Goal: Transaction & Acquisition: Purchase product/service

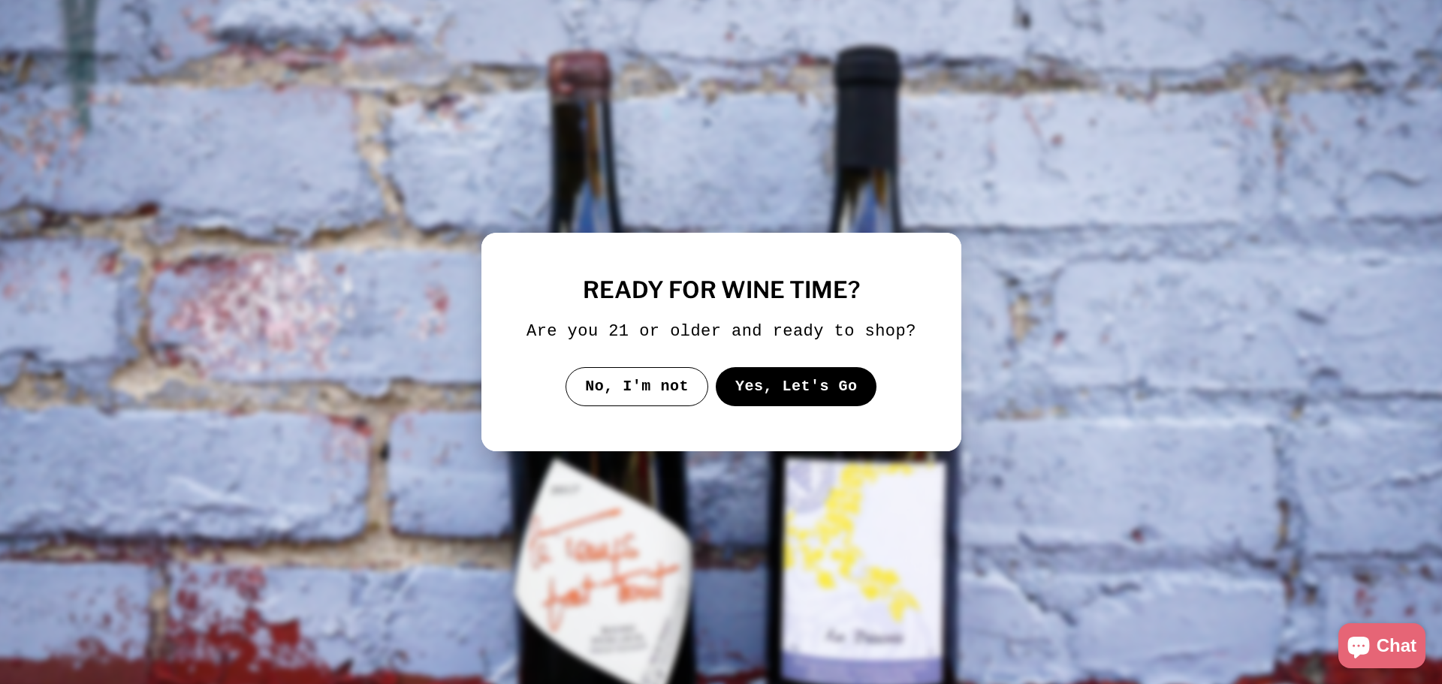
click at [786, 380] on button "Yes, Let's Go" at bounding box center [795, 386] width 161 height 39
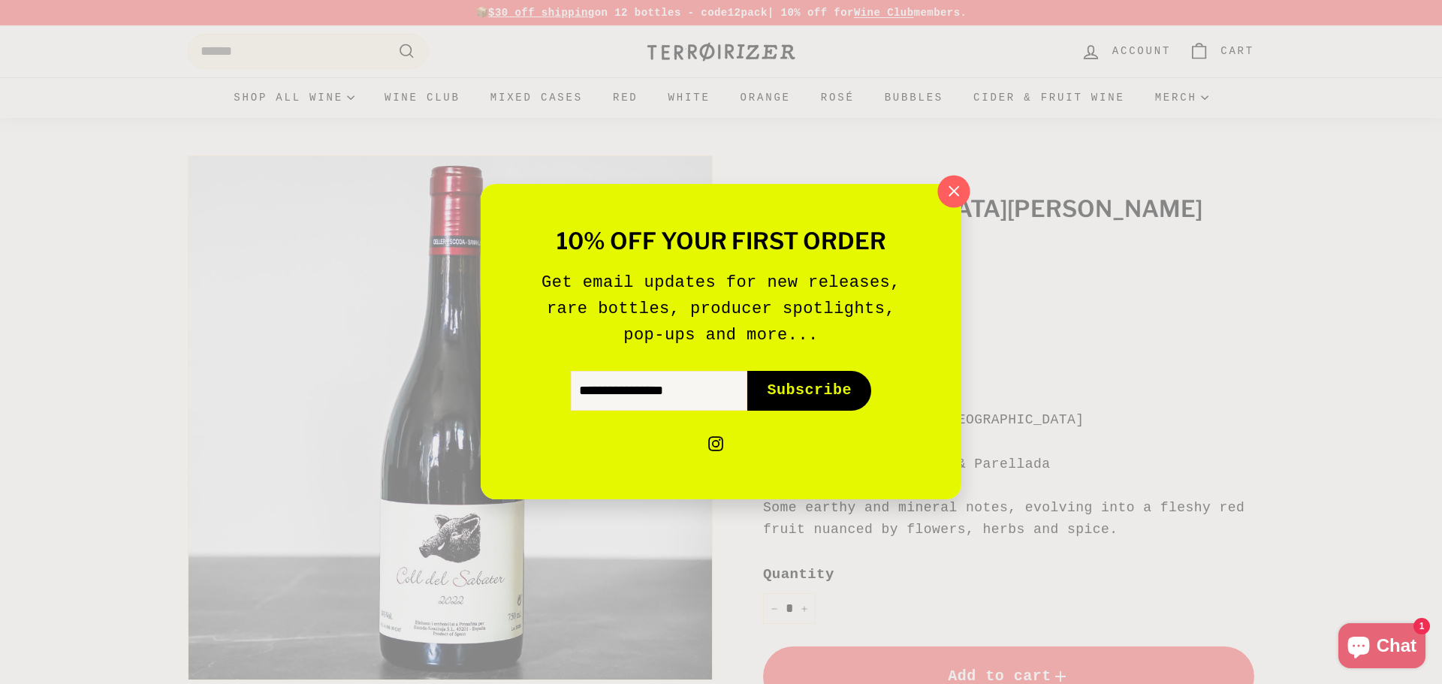
click at [955, 190] on icon "button" at bounding box center [954, 191] width 10 height 10
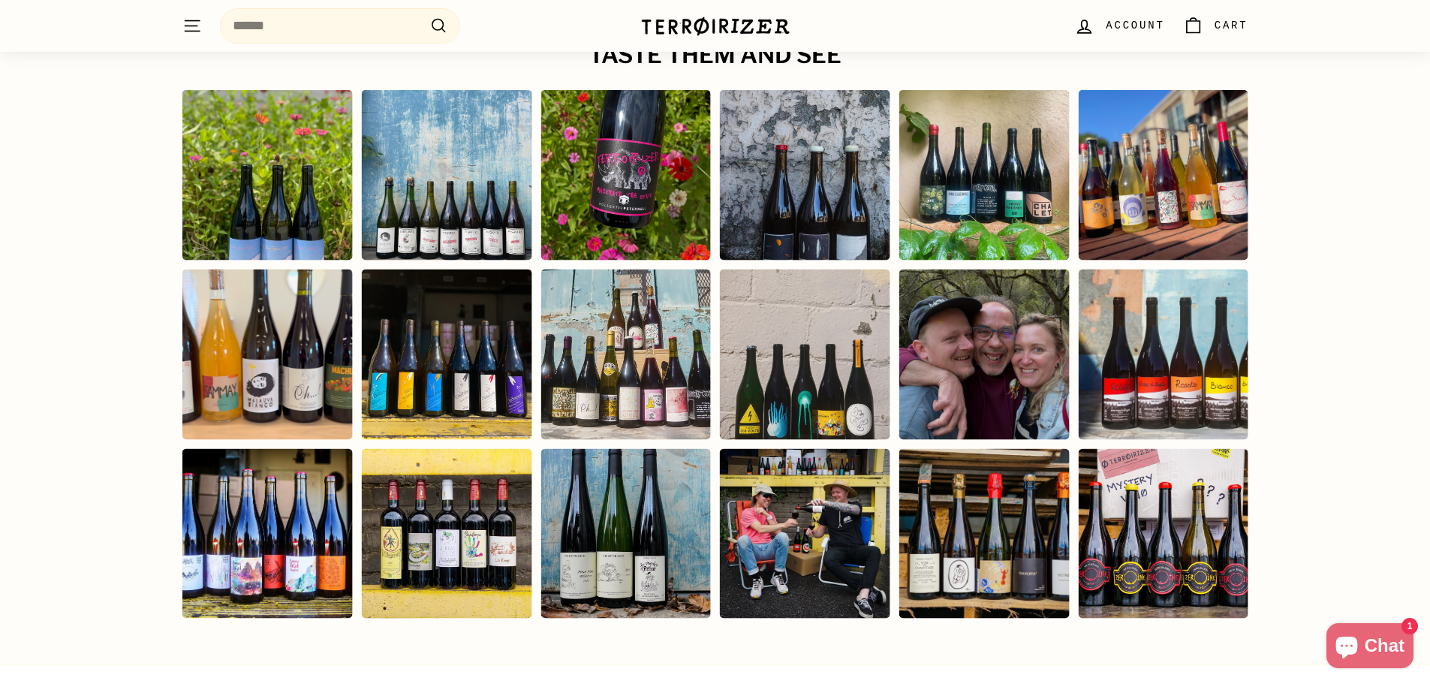
scroll to position [3052, 0]
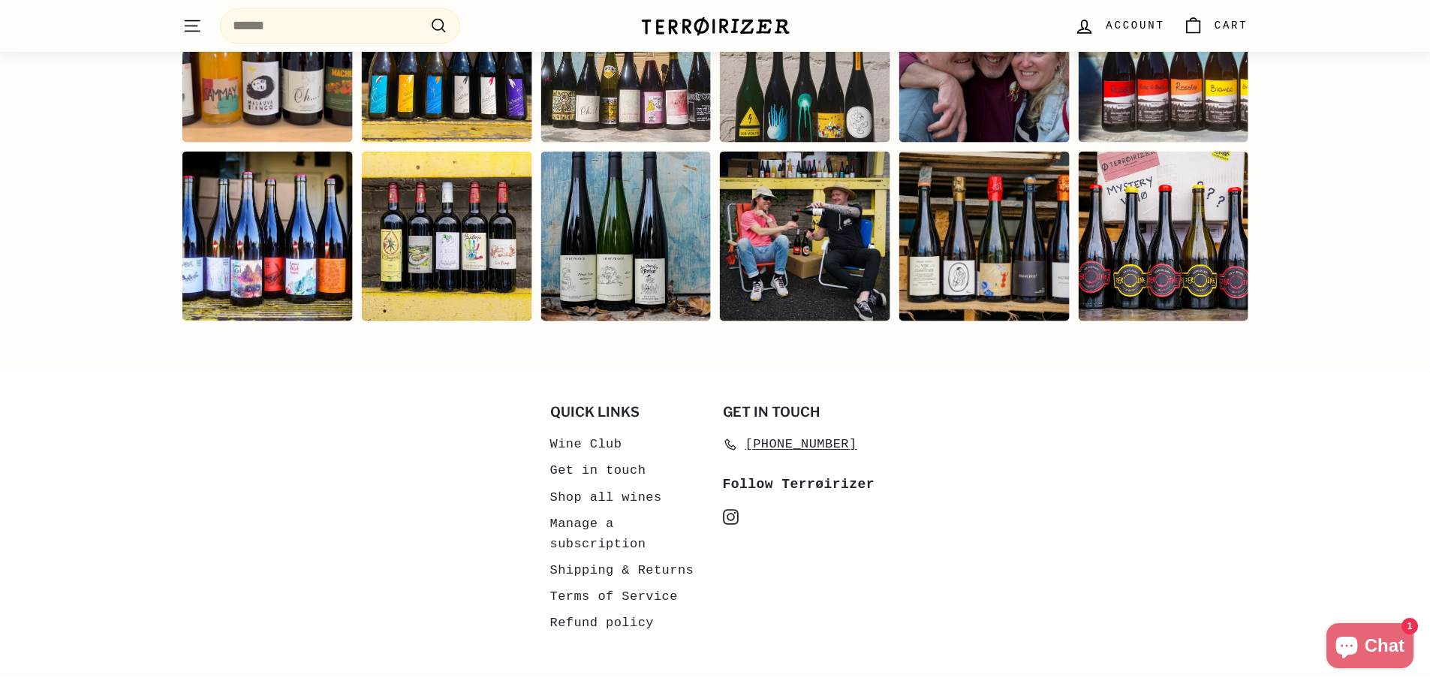
click at [578, 457] on link "Get in touch" at bounding box center [598, 470] width 96 height 26
click at [577, 431] on link "Wine Club" at bounding box center [586, 444] width 72 height 26
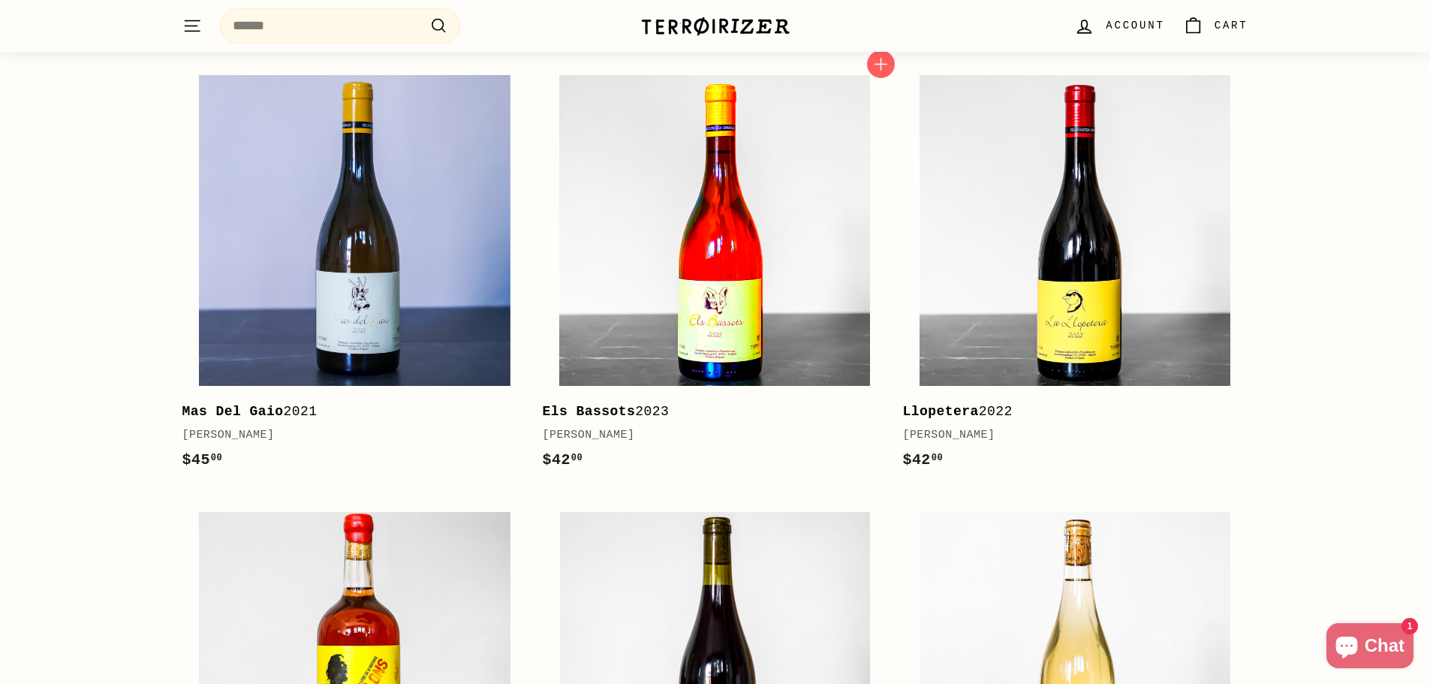
scroll to position [1701, 0]
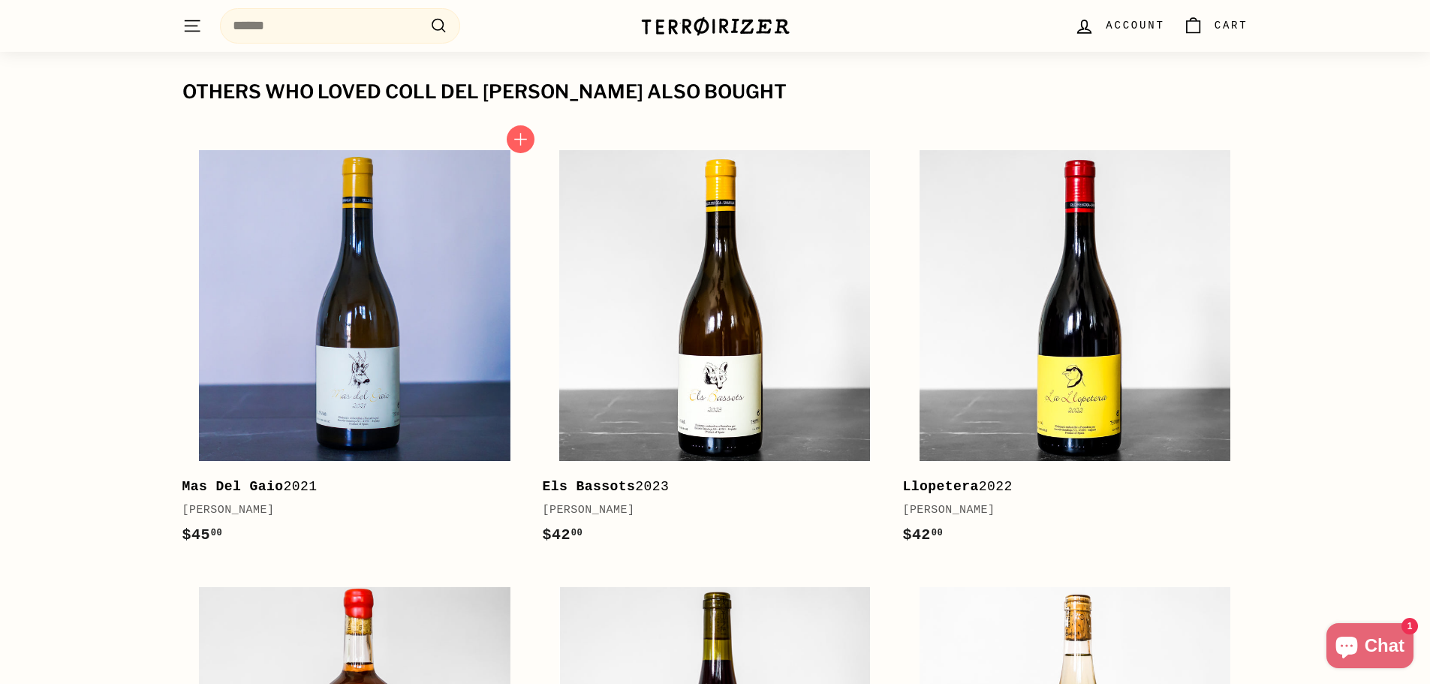
click at [256, 479] on b "Mas Del Gaio" at bounding box center [232, 486] width 101 height 15
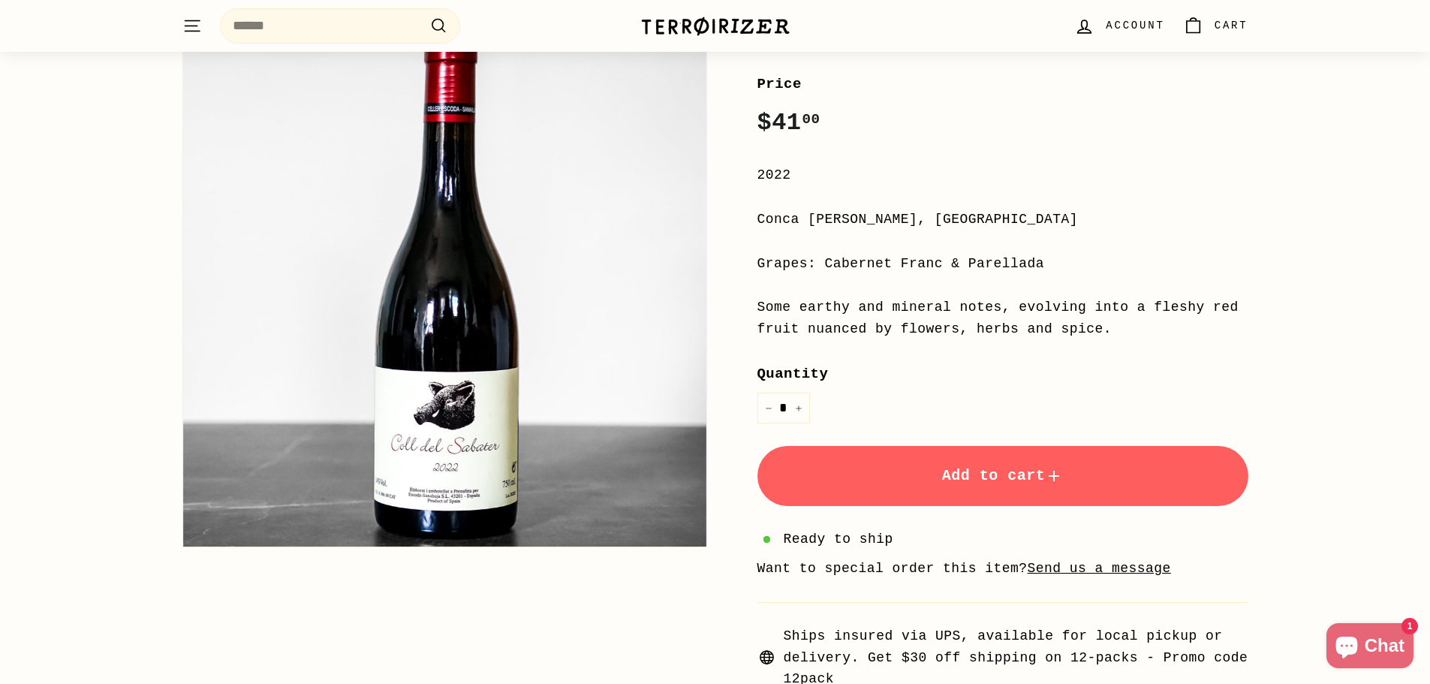
scroll to position [199, 0]
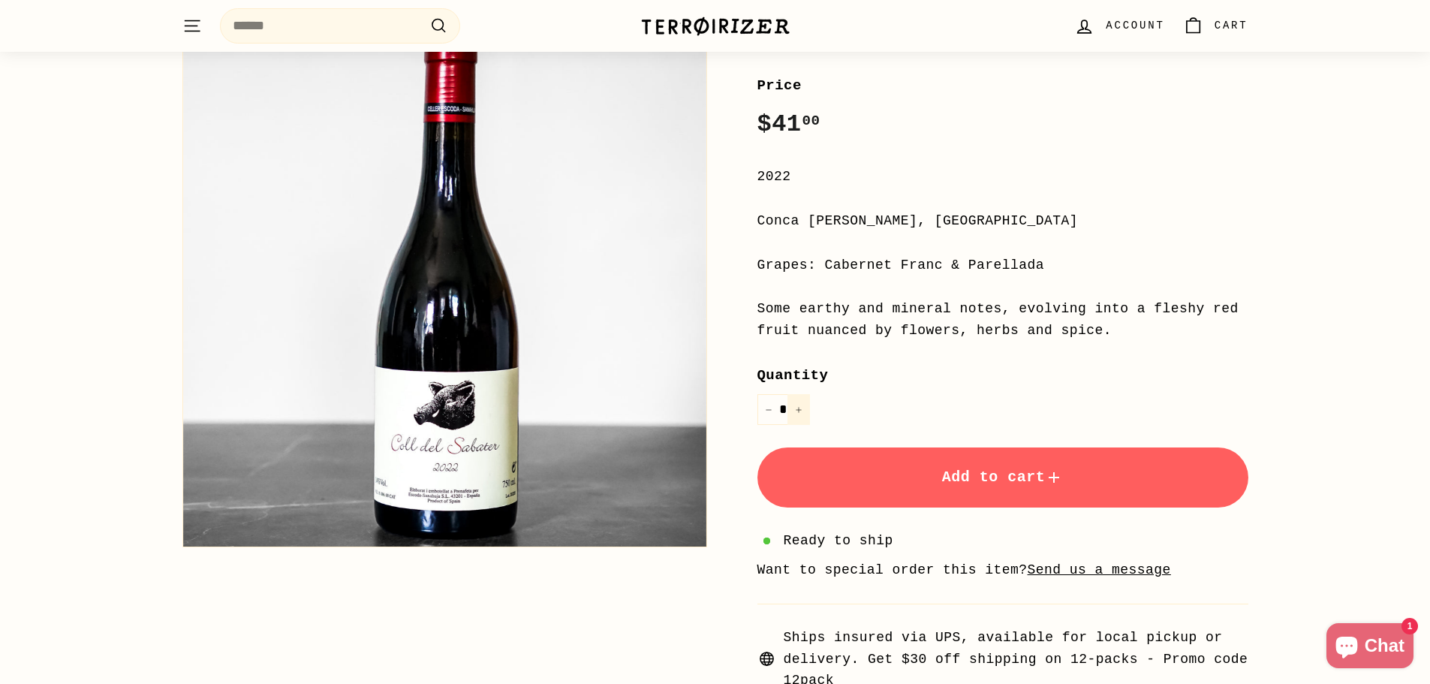
click at [802, 409] on icon "Increase item quantity by one" at bounding box center [799, 410] width 8 height 8
type input "*"
click at [896, 479] on button "Add to cart" at bounding box center [1003, 477] width 491 height 60
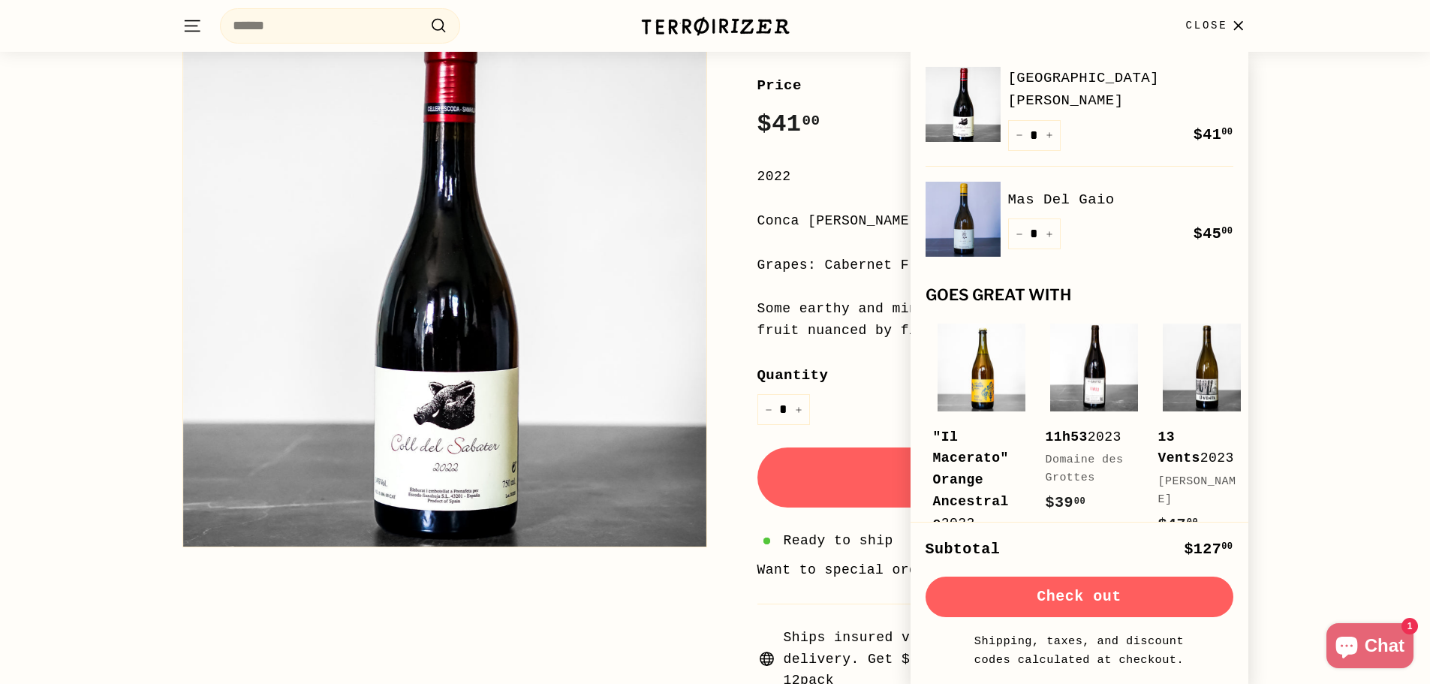
click at [1275, 213] on div "Coll del Sabater Escoda Sanahuja Coll del Sabater Escoda Sanahuja Price Regular…" at bounding box center [715, 331] width 1126 height 765
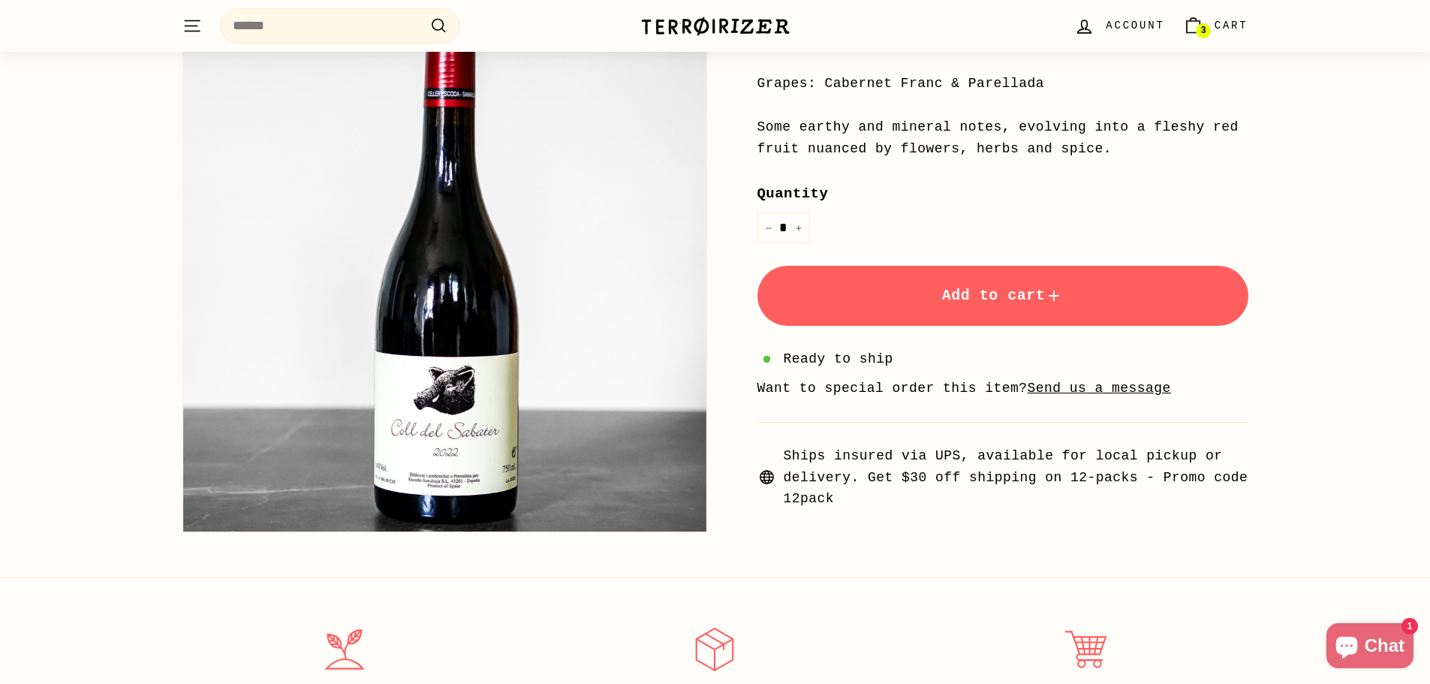
scroll to position [0, 0]
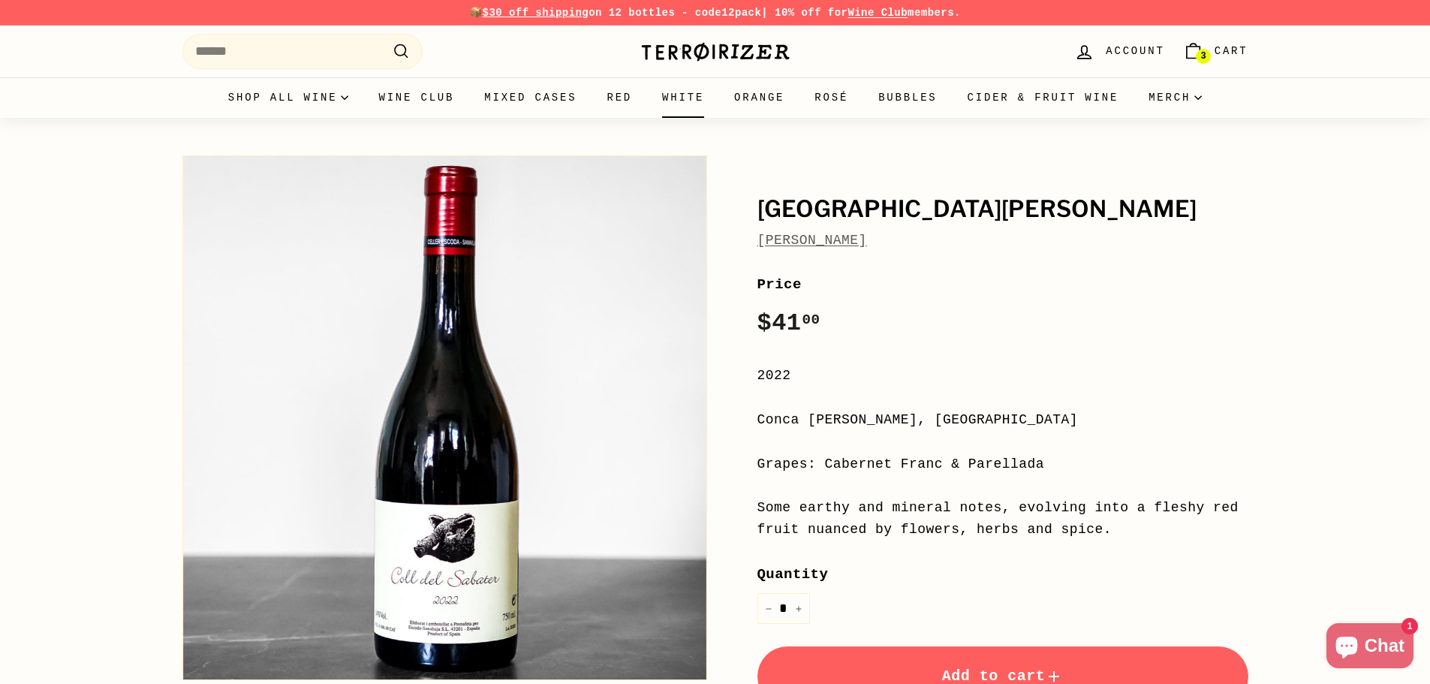
click at [675, 94] on link "White" at bounding box center [683, 97] width 72 height 41
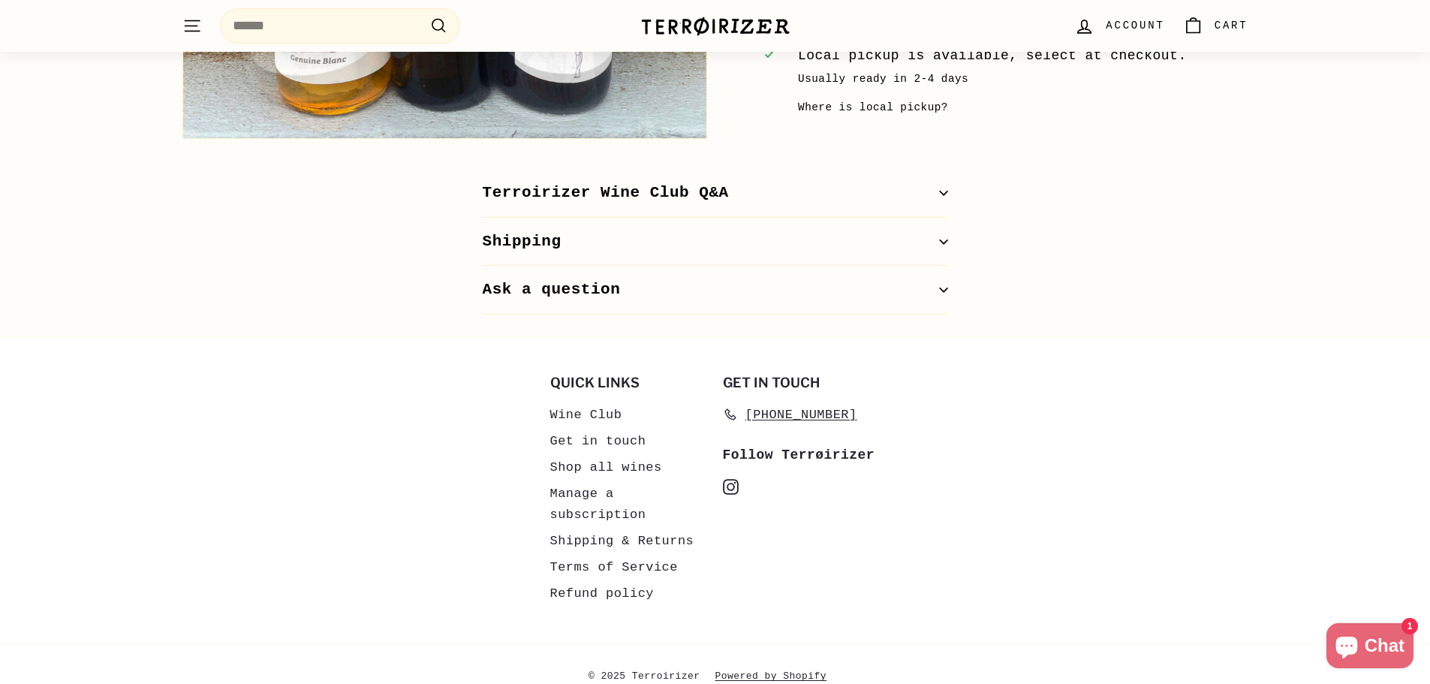
scroll to position [916, 0]
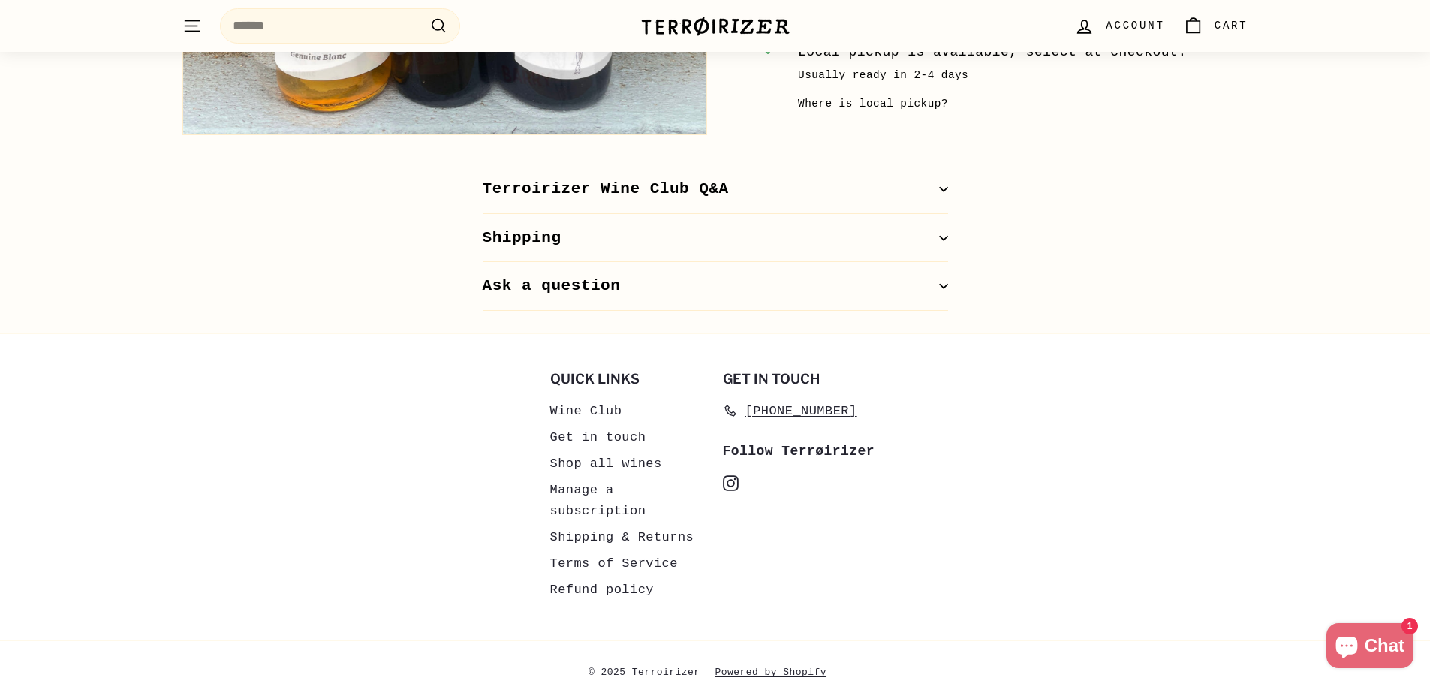
click at [734, 491] on icon "instagram" at bounding box center [731, 483] width 16 height 16
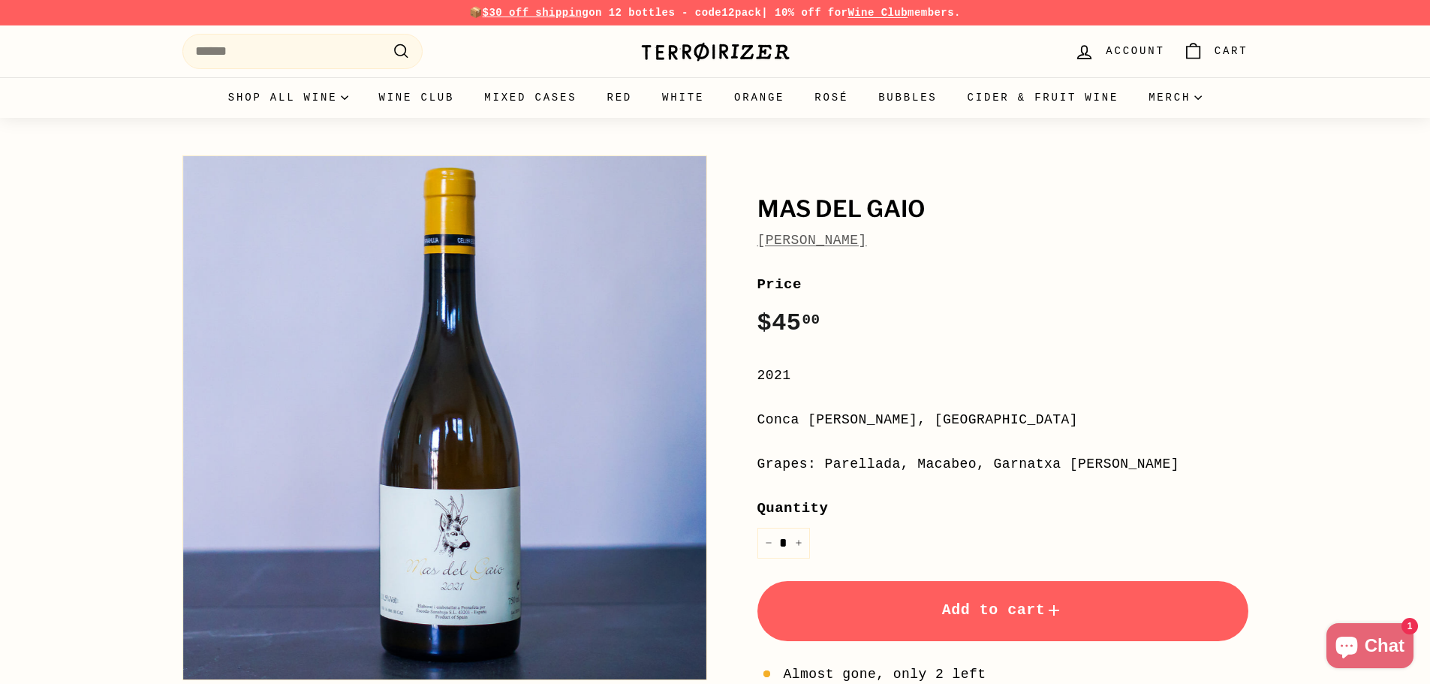
click at [932, 616] on button "Add to cart" at bounding box center [1003, 611] width 491 height 60
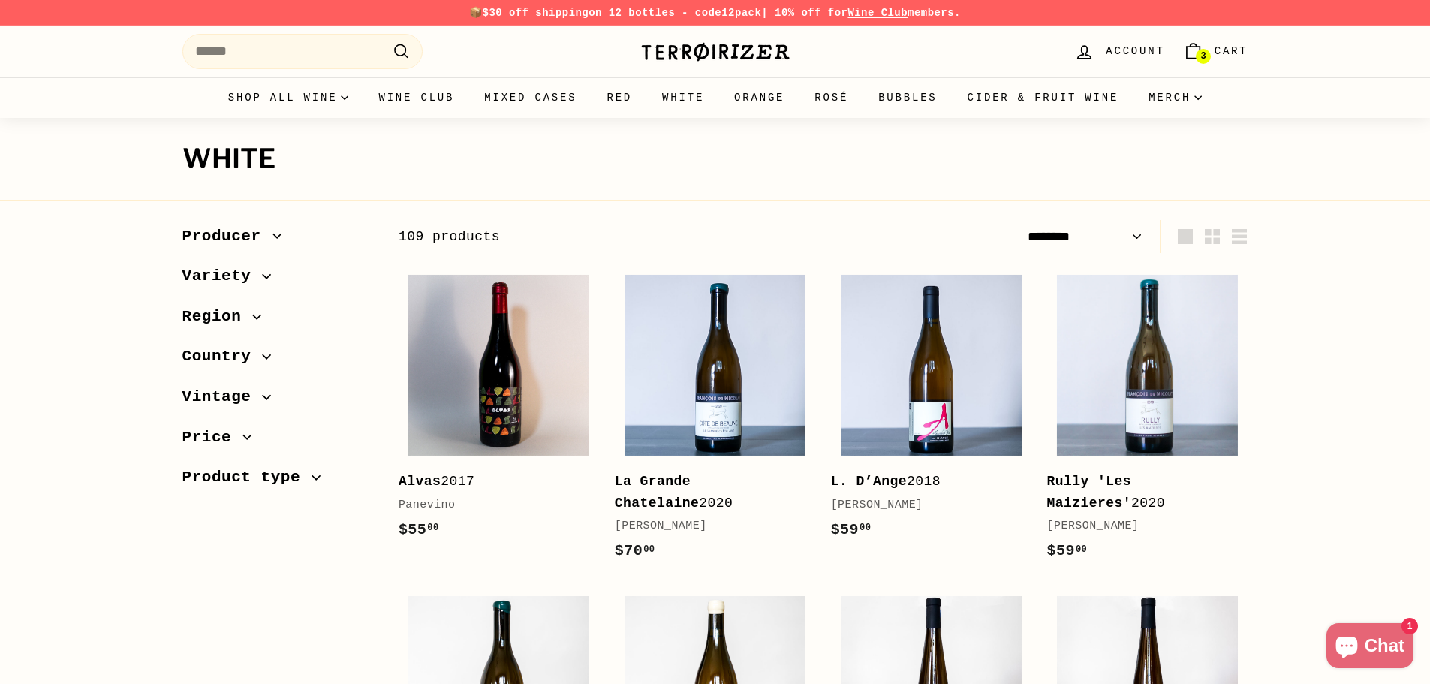
select select "******"
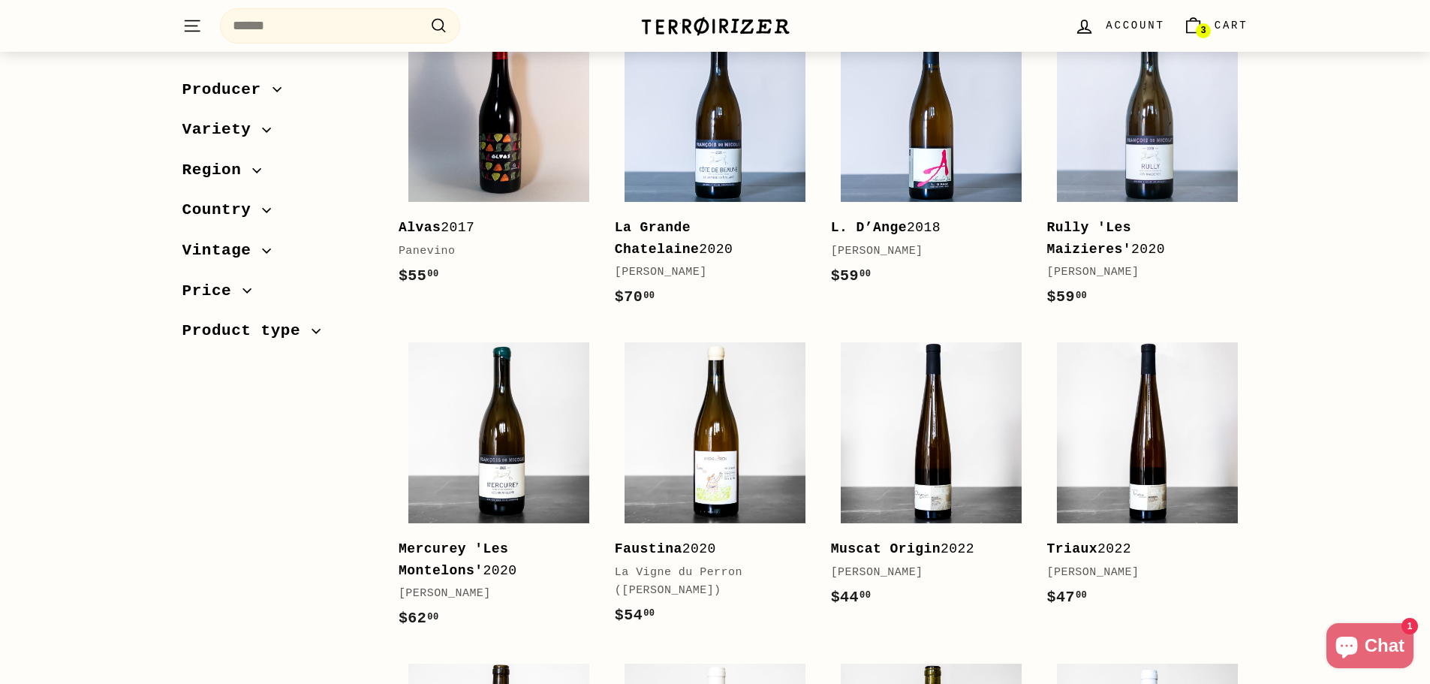
scroll to position [300, 0]
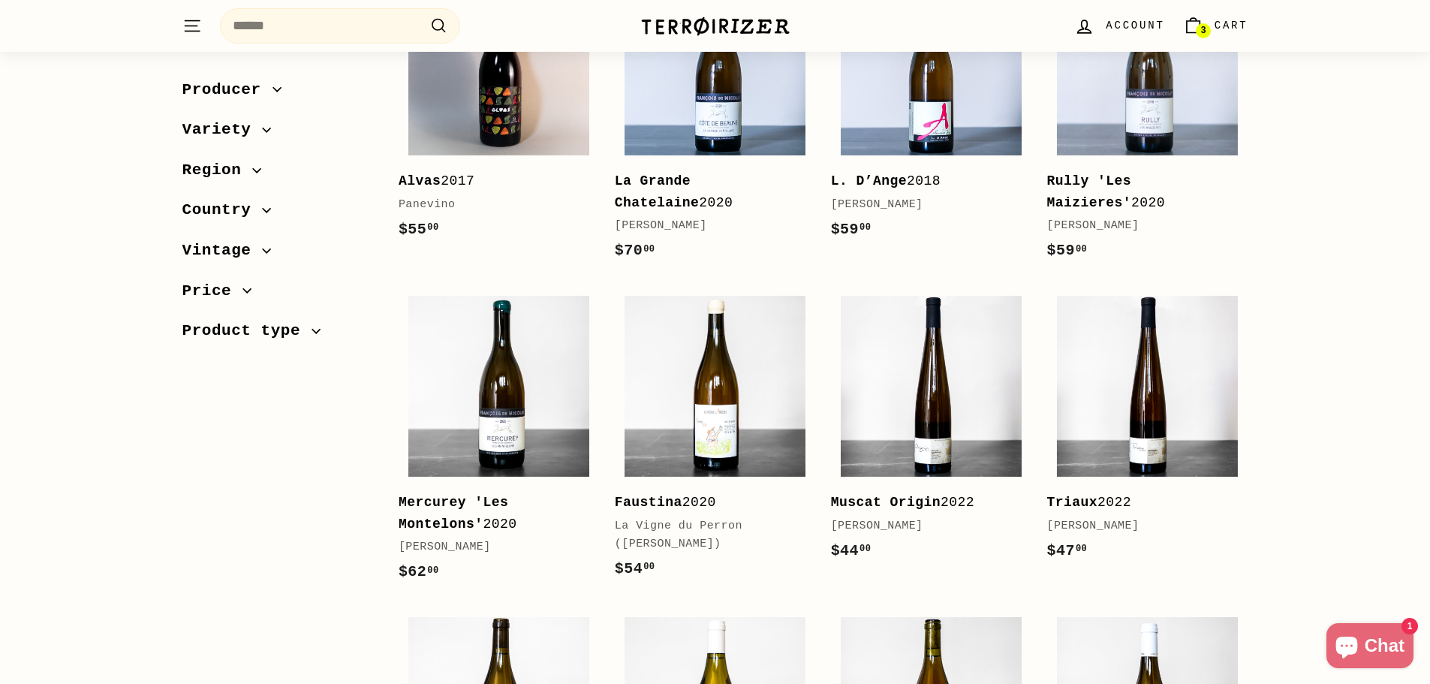
click at [238, 191] on button "Region" at bounding box center [278, 174] width 192 height 41
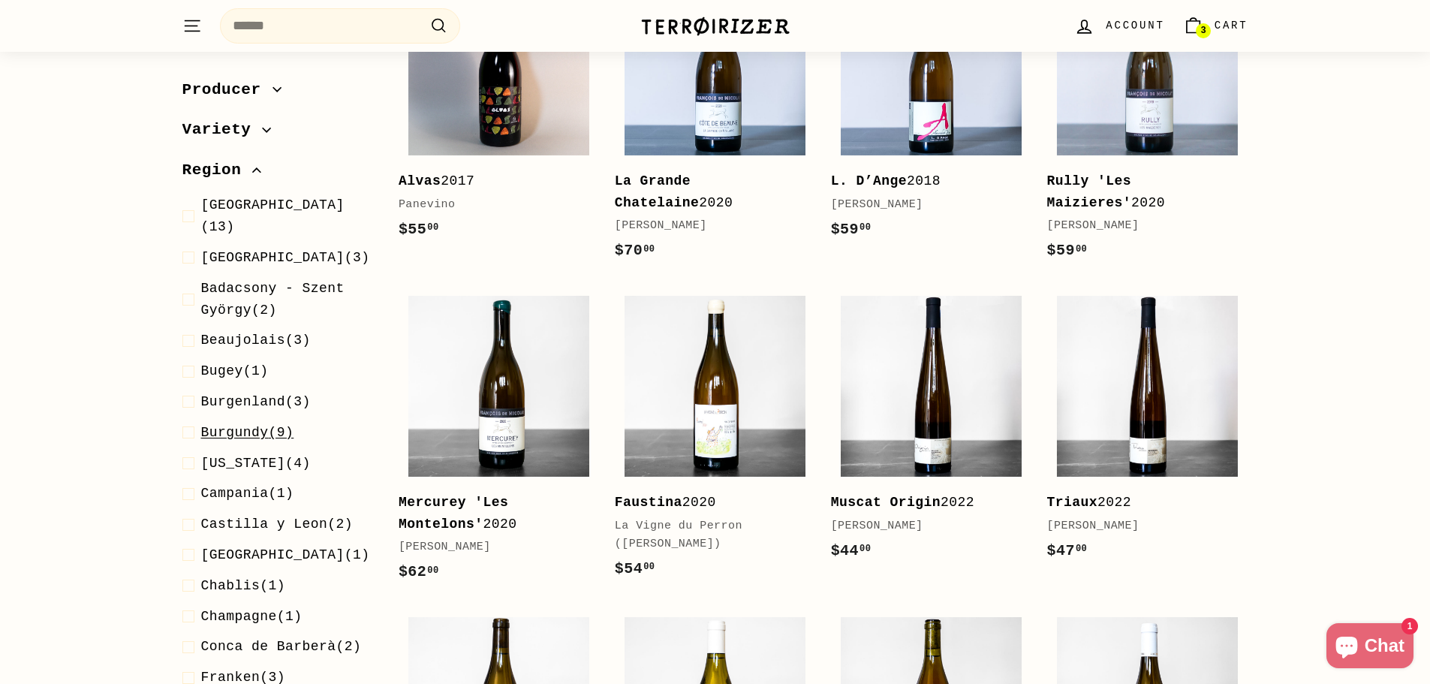
click at [225, 425] on span "Burgundy" at bounding box center [235, 432] width 68 height 15
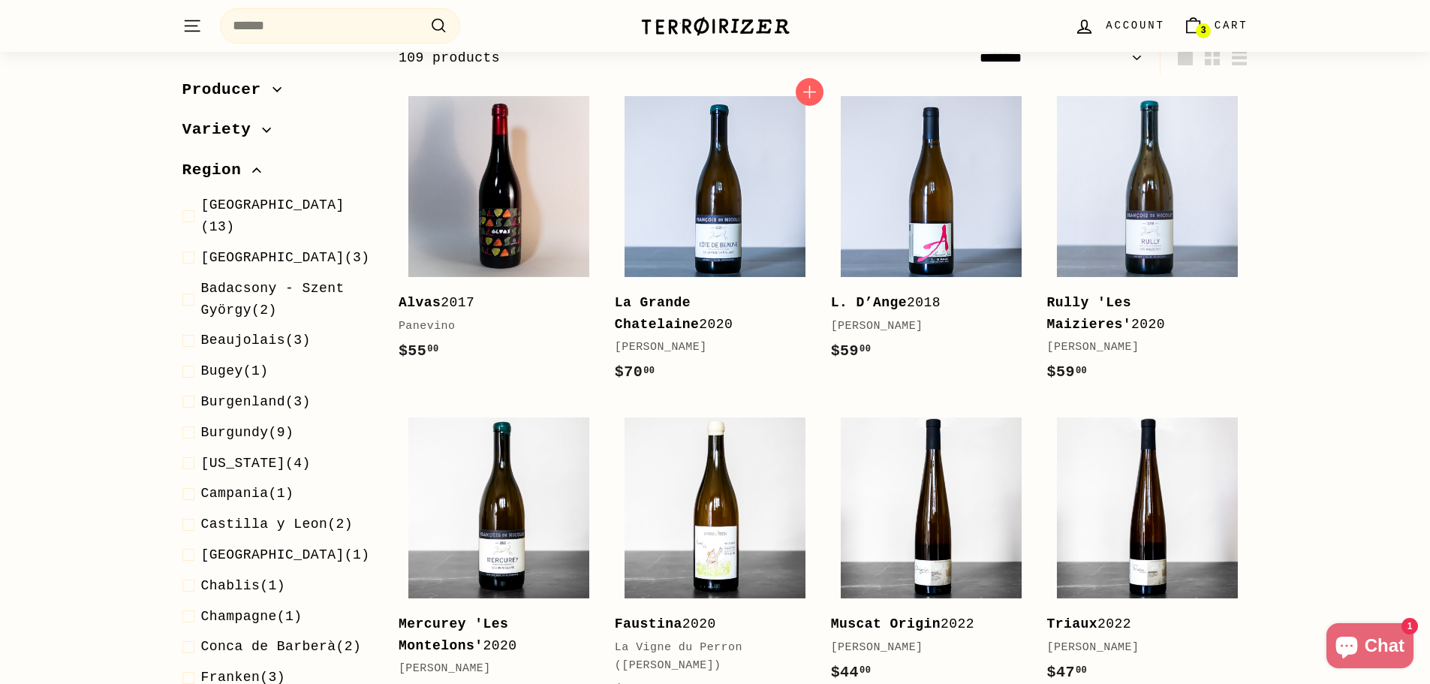
scroll to position [161, 0]
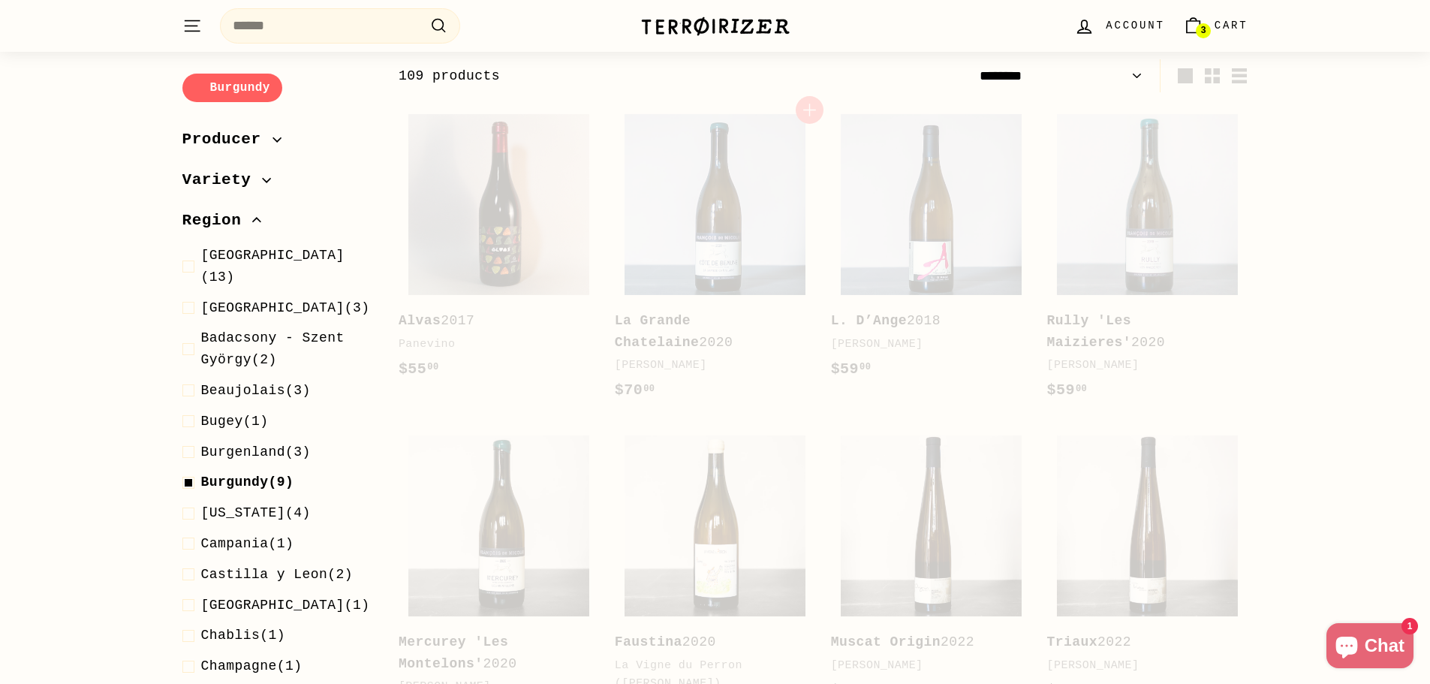
select select "******"
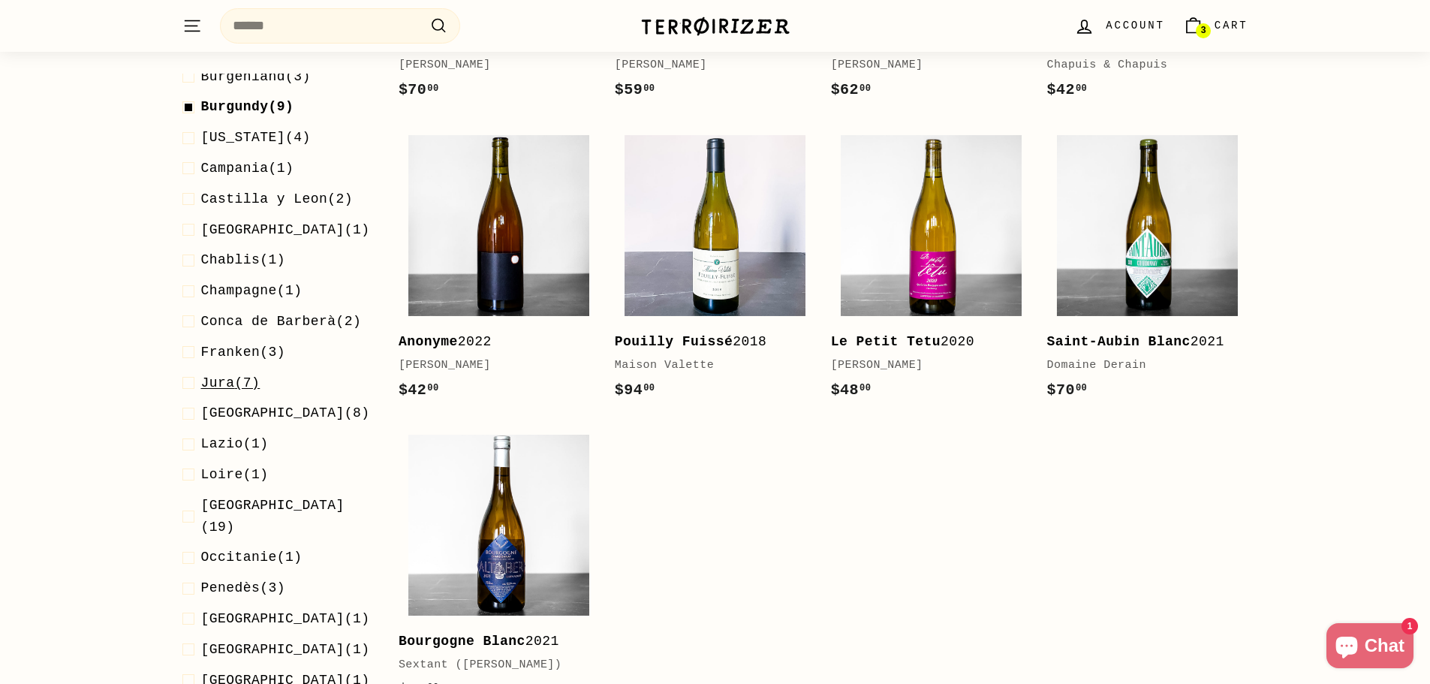
scroll to position [0, 0]
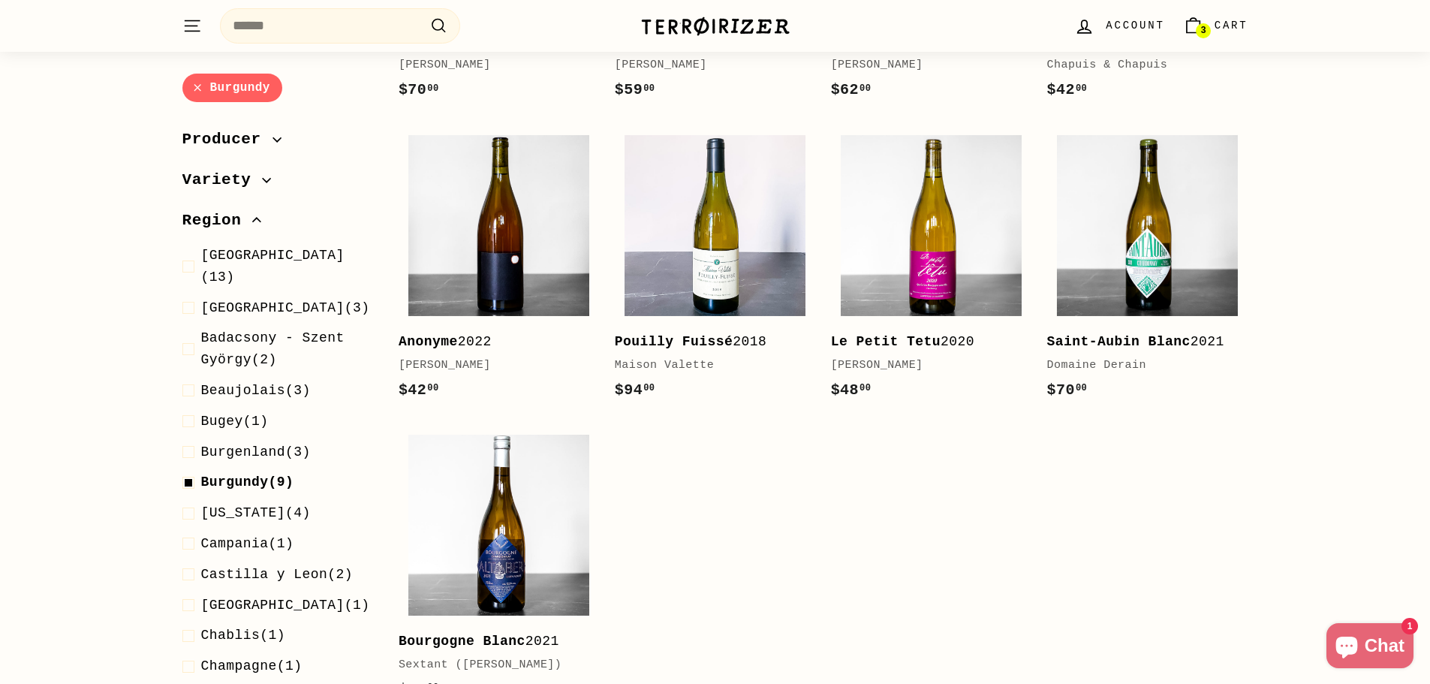
click at [215, 214] on span "Region" at bounding box center [217, 221] width 71 height 26
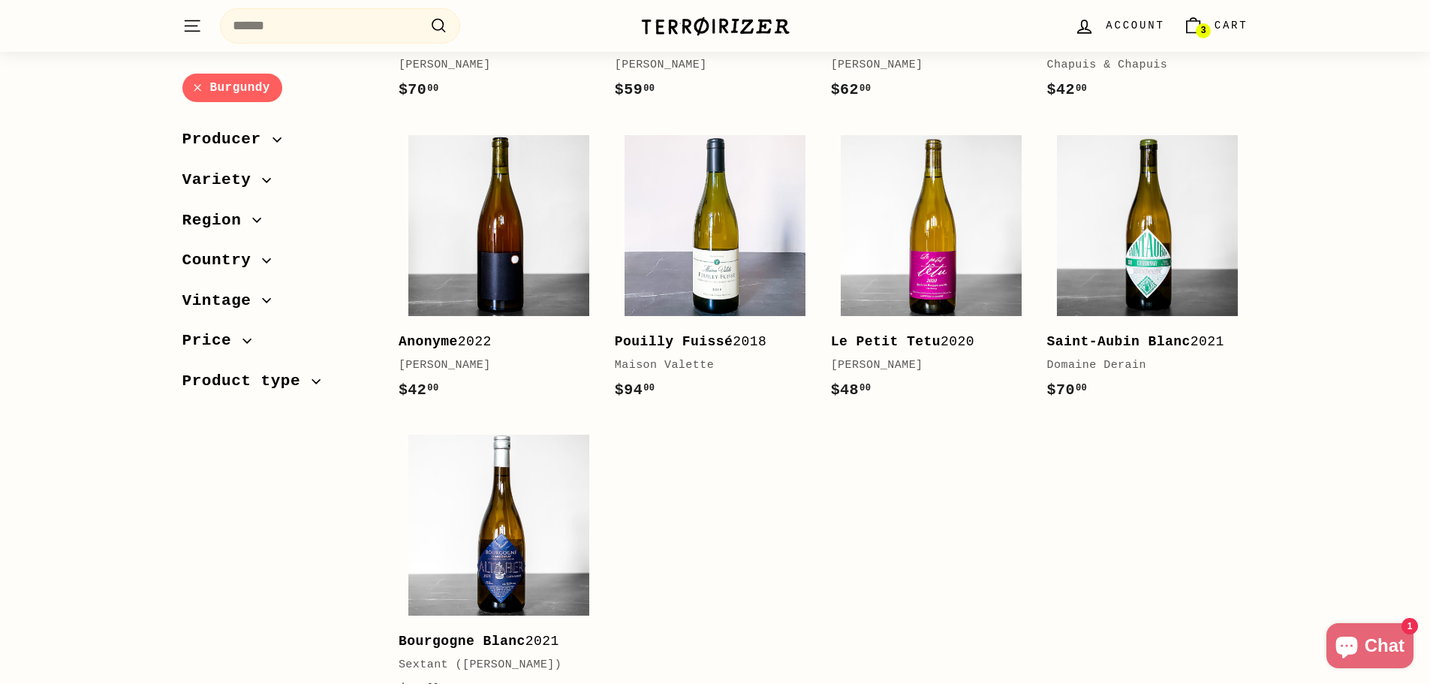
click at [214, 260] on span "Country" at bounding box center [222, 262] width 80 height 26
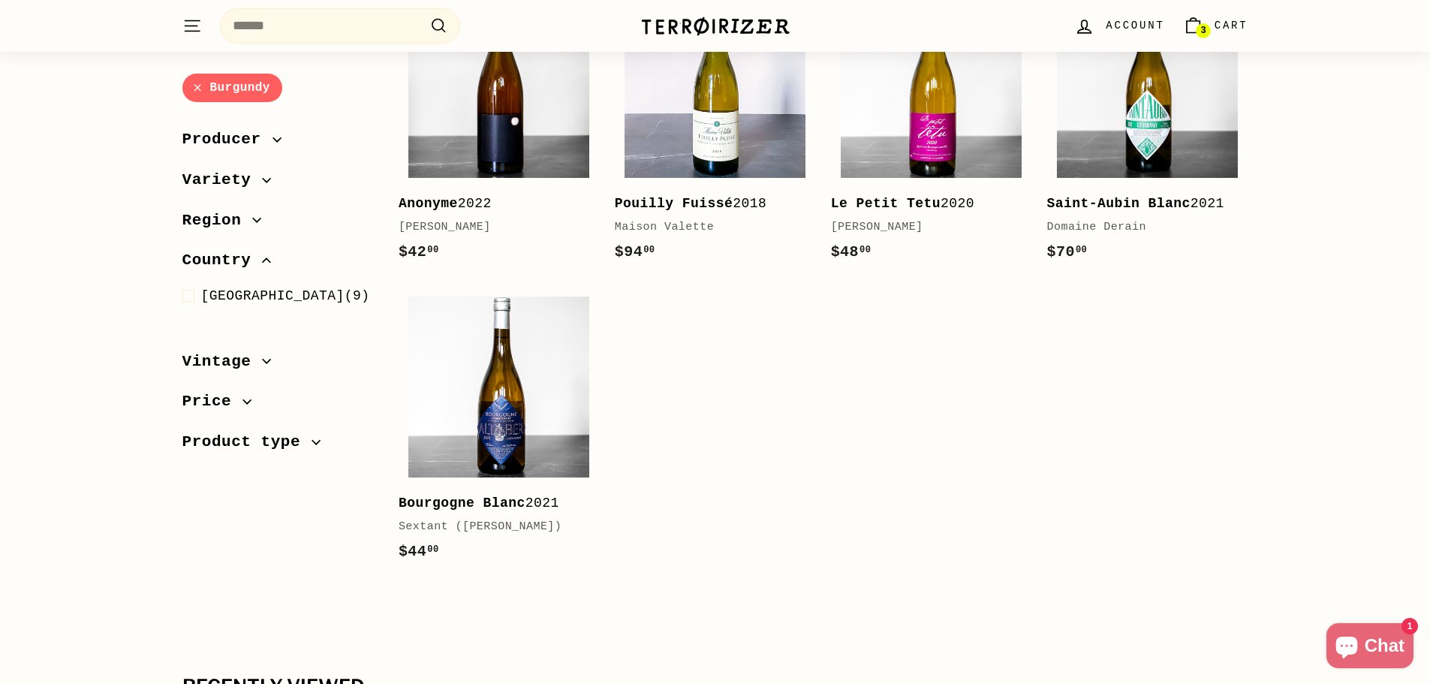
scroll to position [611, 0]
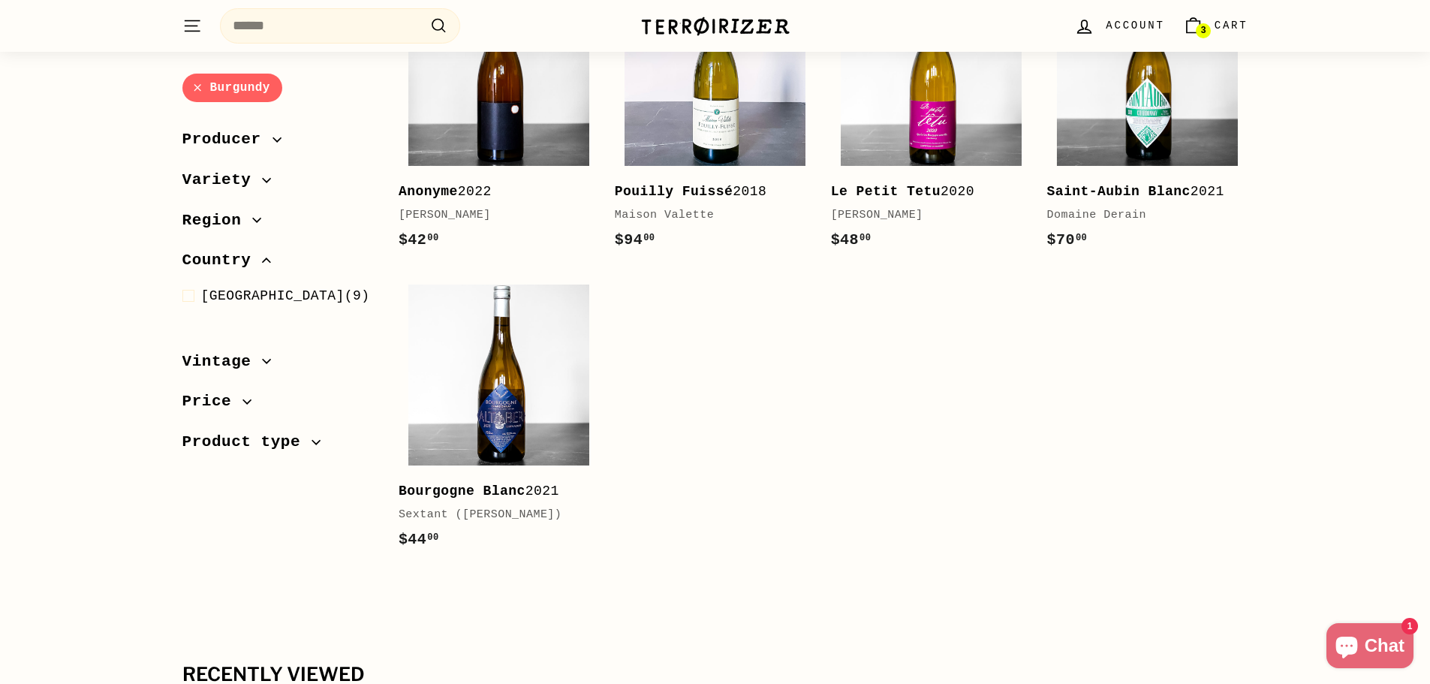
click at [196, 83] on link "Burgundy" at bounding box center [232, 88] width 100 height 29
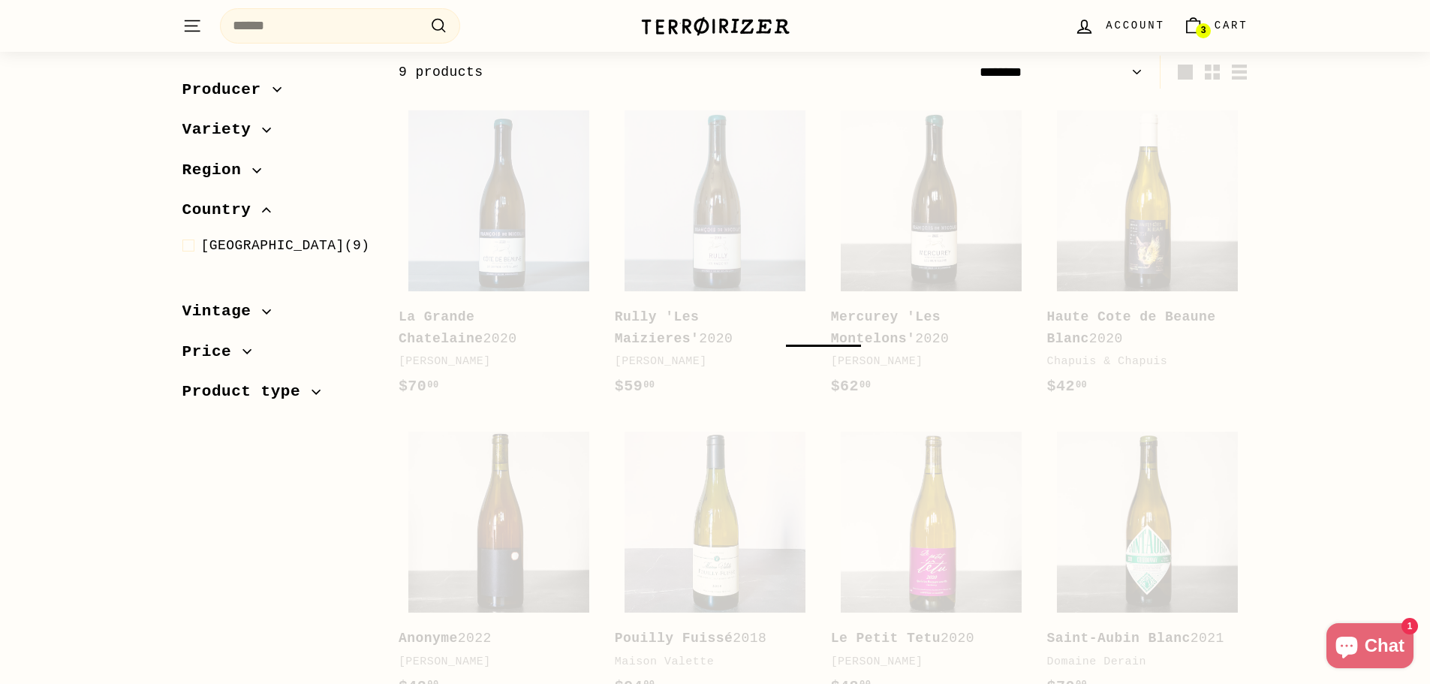
scroll to position [161, 0]
select select "******"
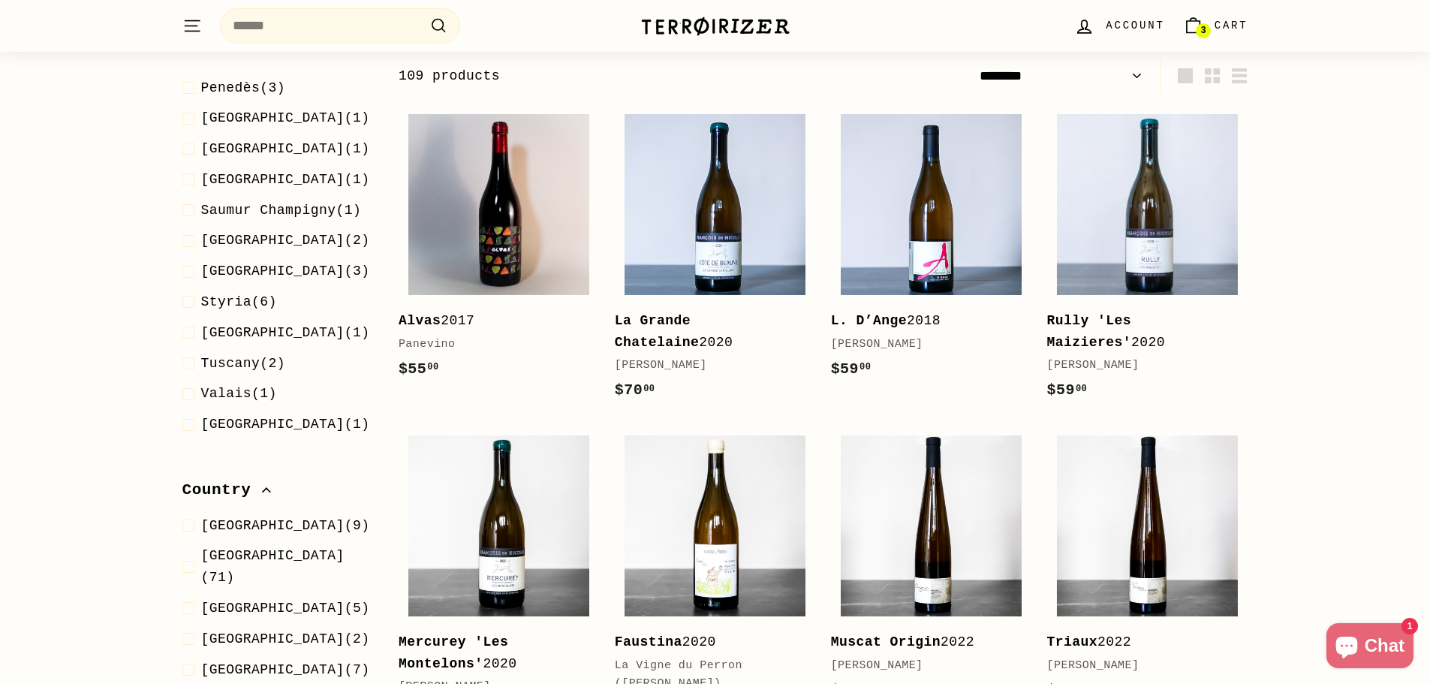
scroll to position [1071, 0]
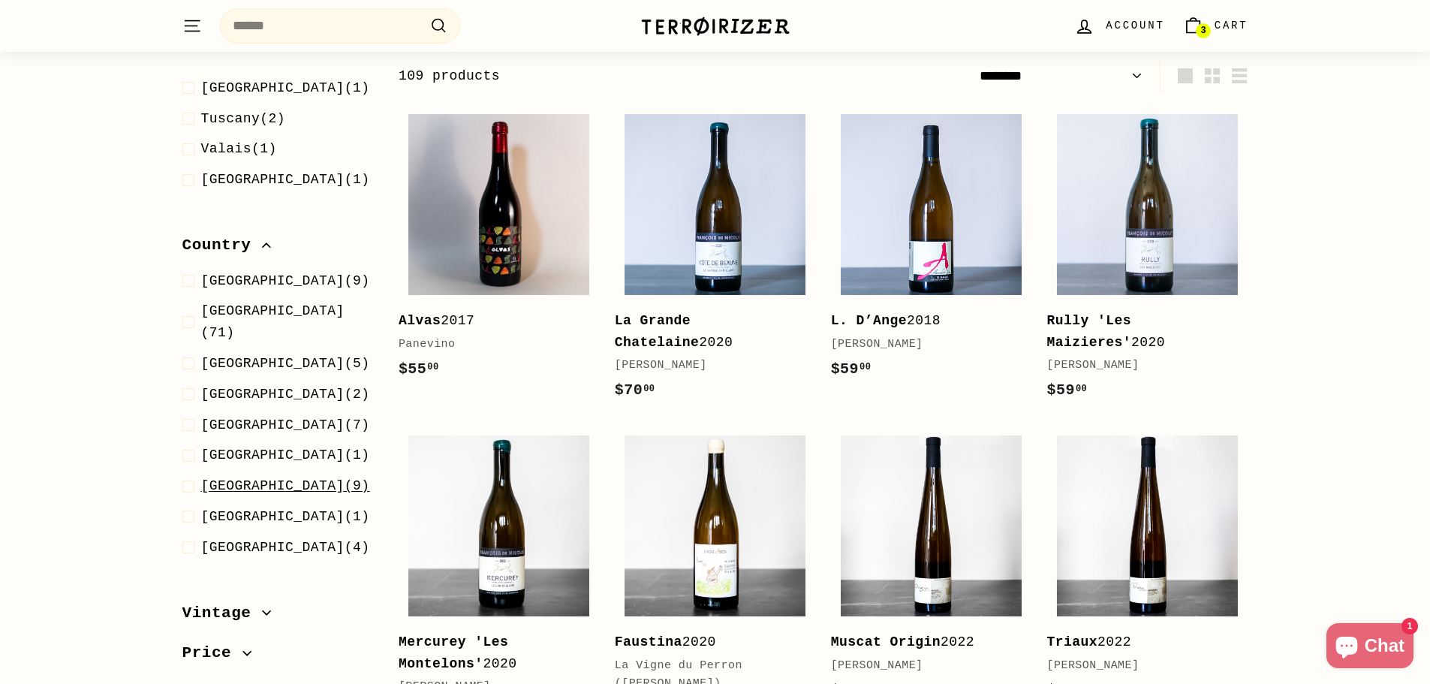
click at [228, 479] on span "Spain" at bounding box center [272, 486] width 143 height 15
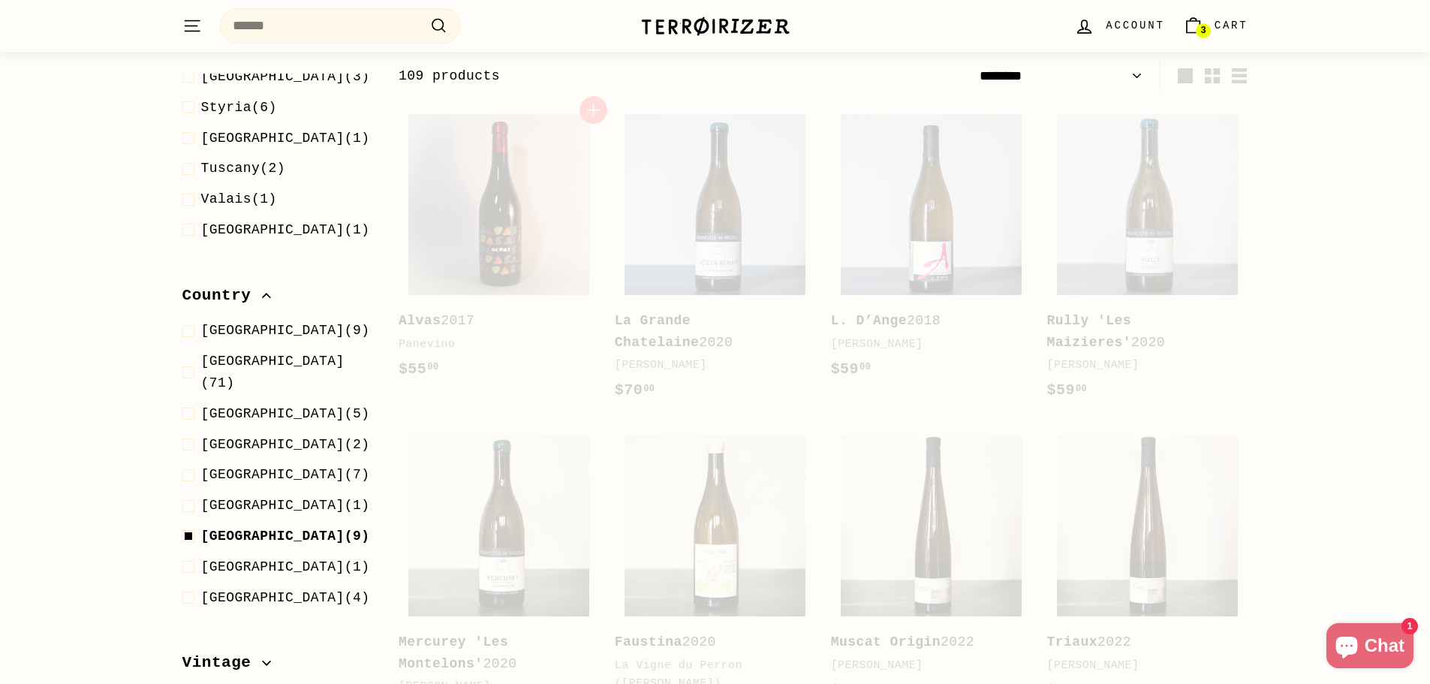
scroll to position [1121, 0]
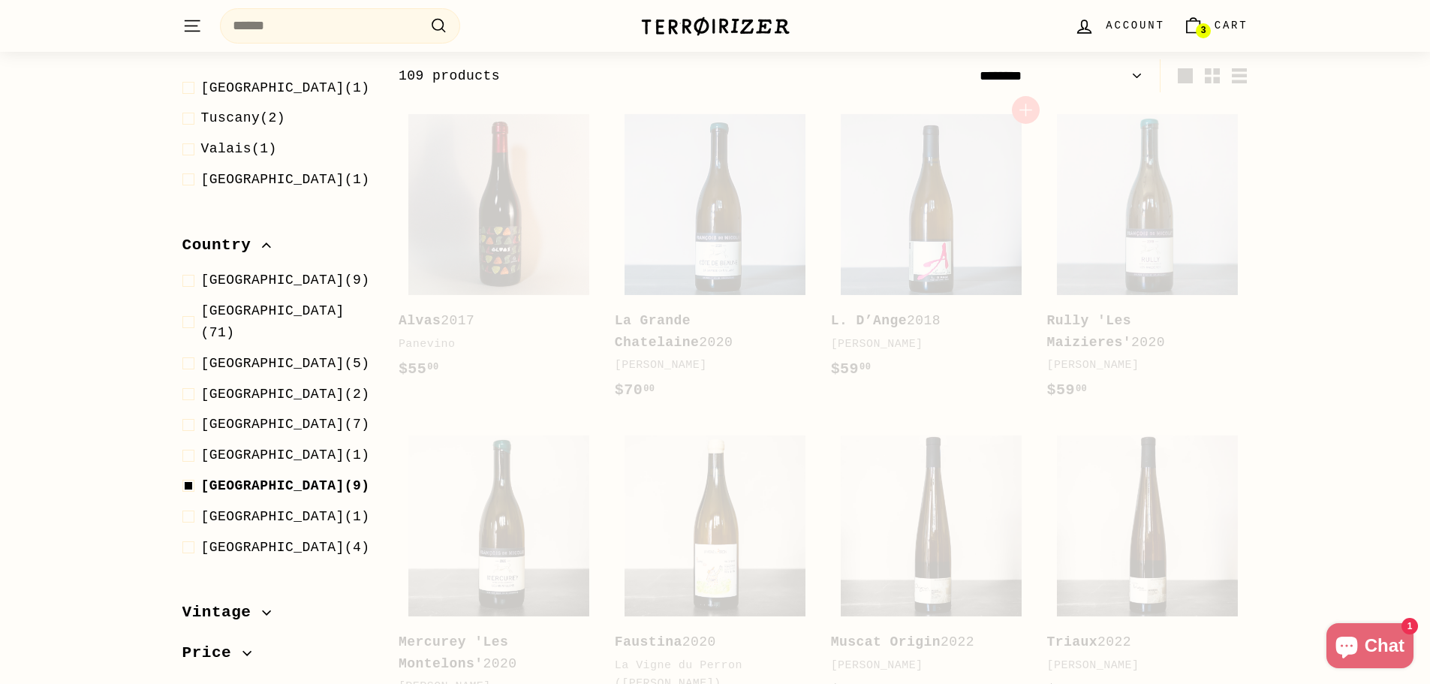
select select "******"
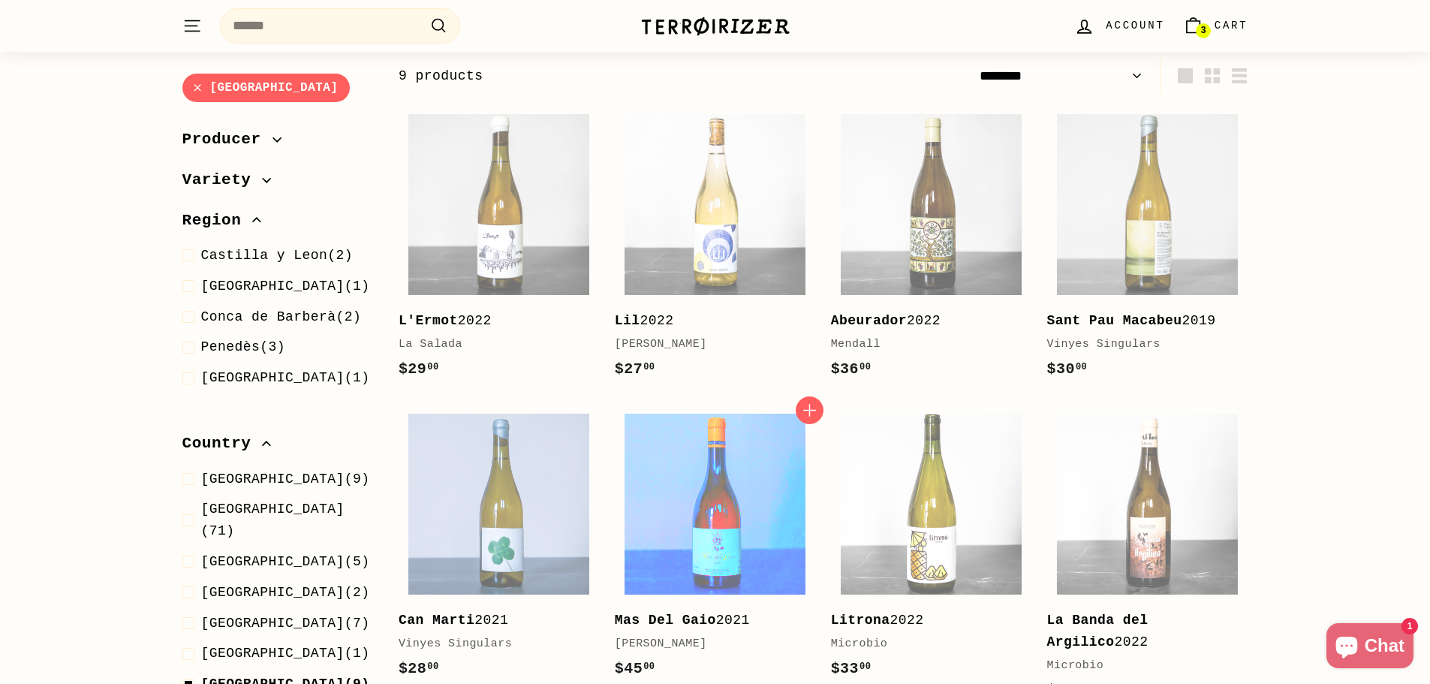
click at [740, 501] on img at bounding box center [715, 504] width 181 height 181
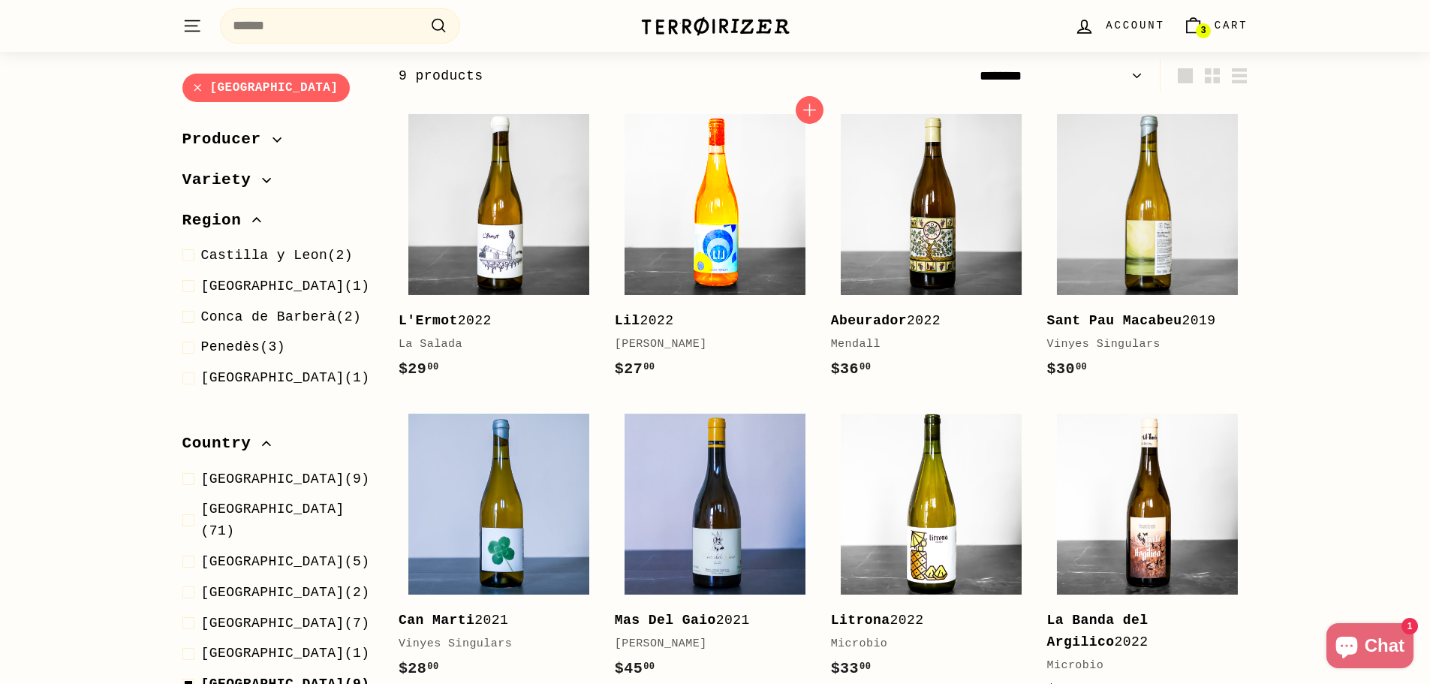
click at [722, 235] on img at bounding box center [715, 204] width 181 height 181
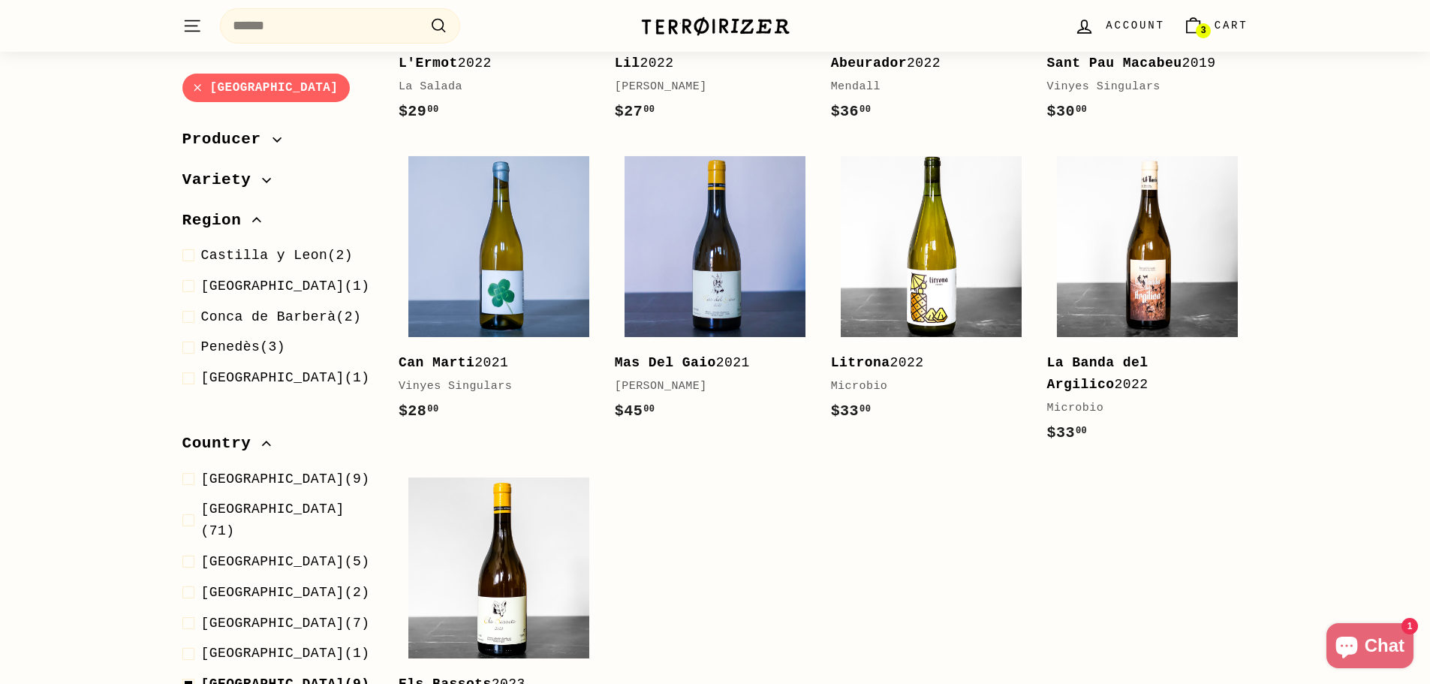
scroll to position [611, 0]
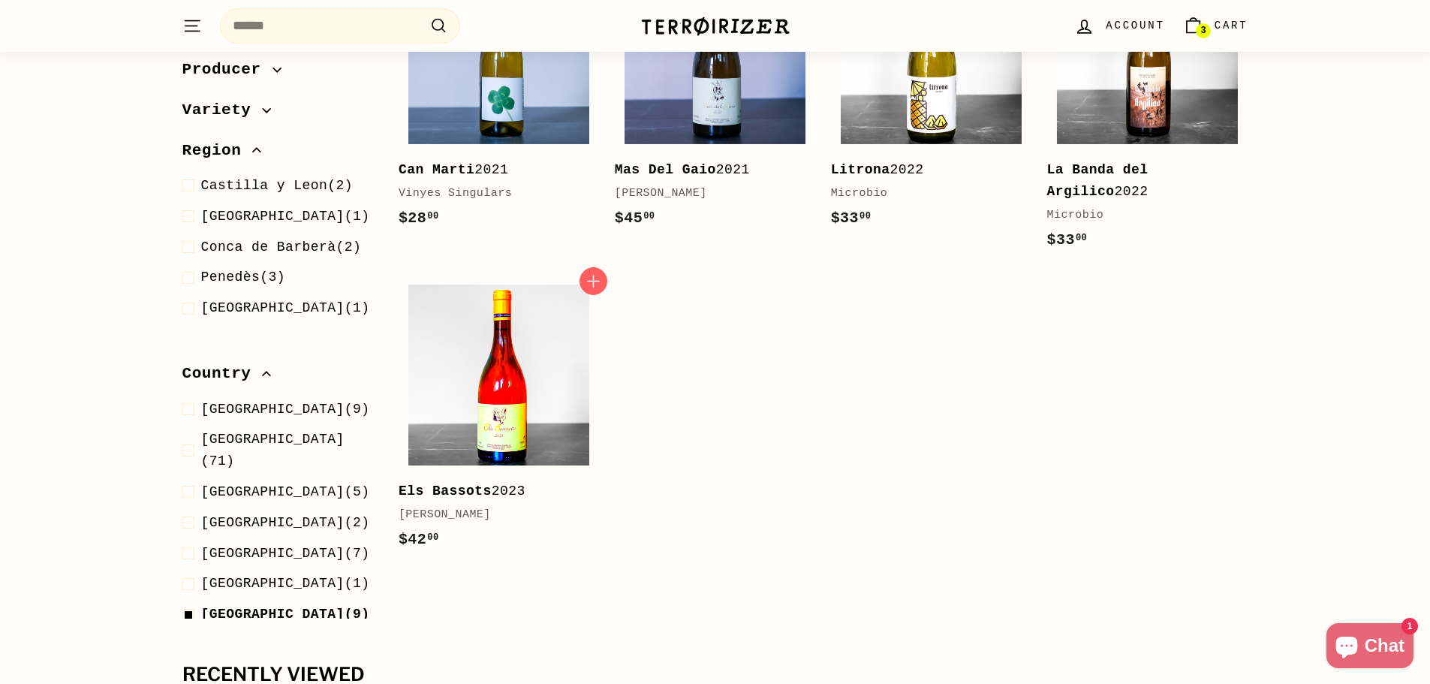
click at [544, 378] on img at bounding box center [498, 375] width 181 height 181
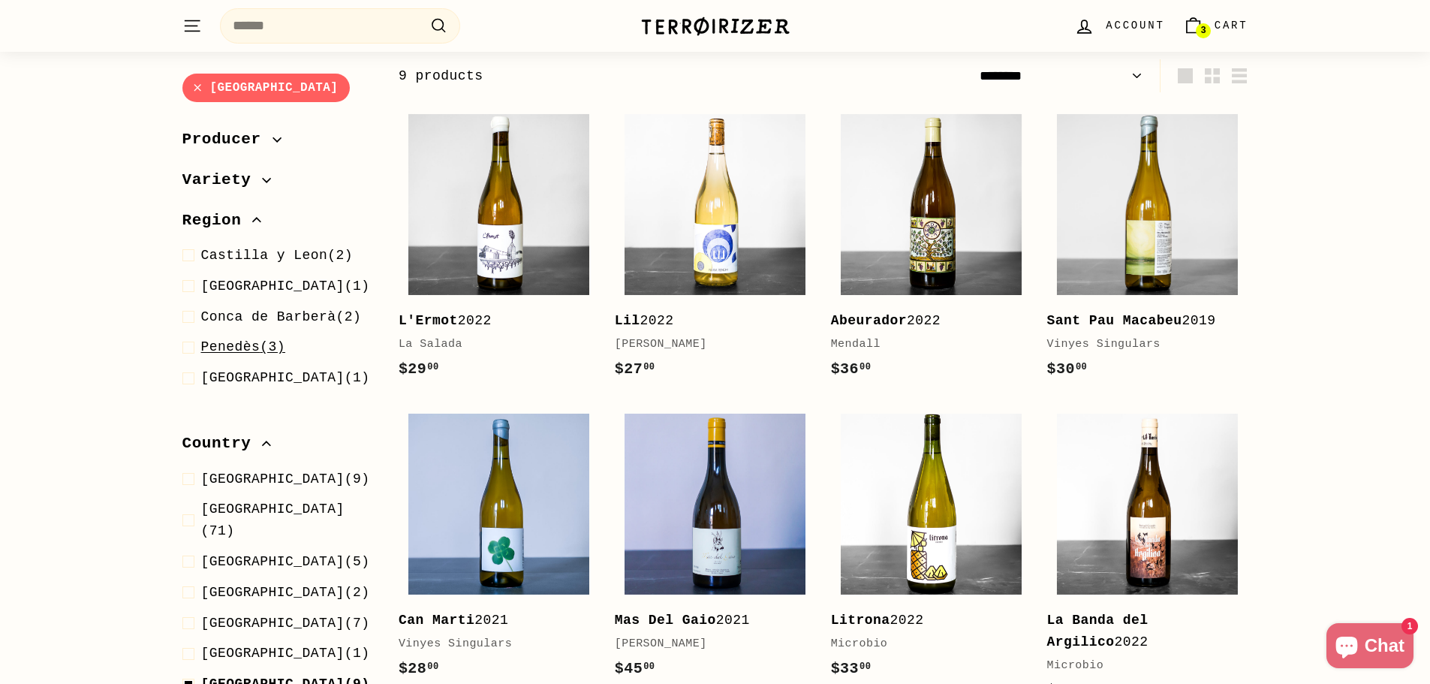
scroll to position [220, 0]
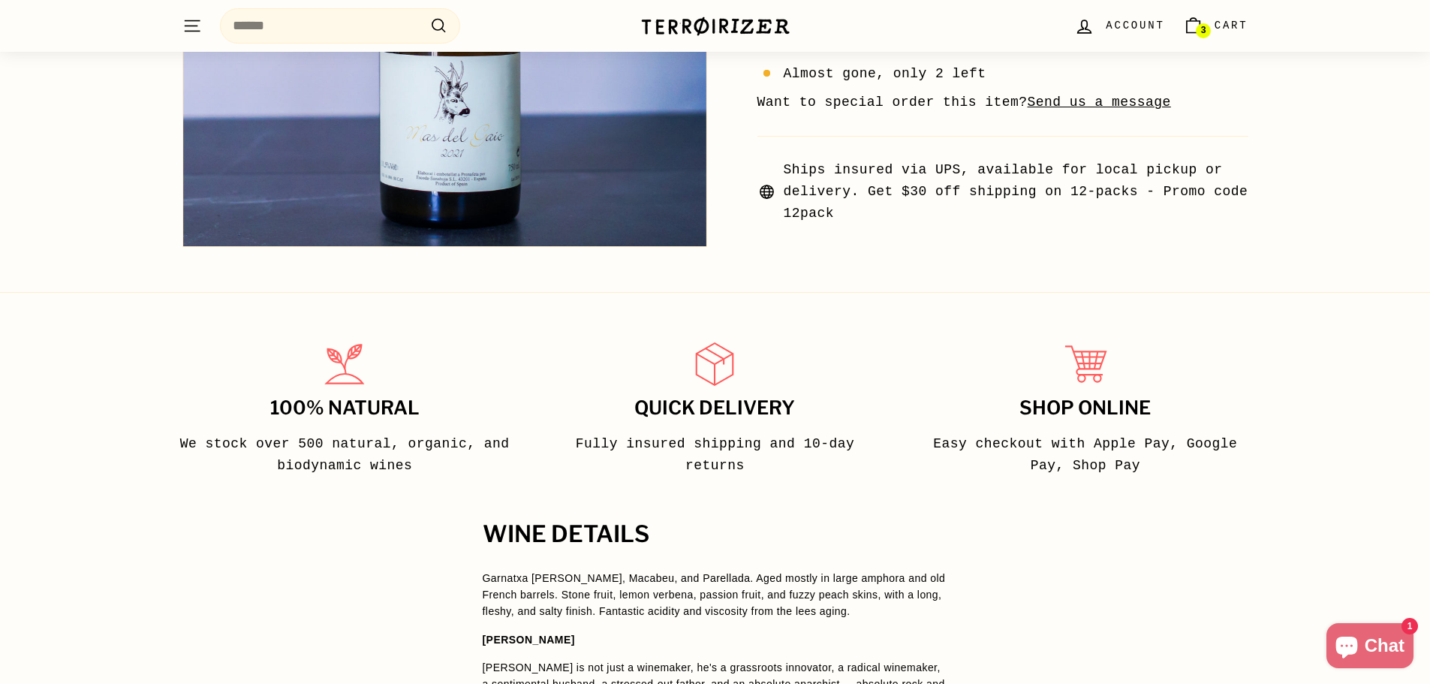
scroll to position [150, 0]
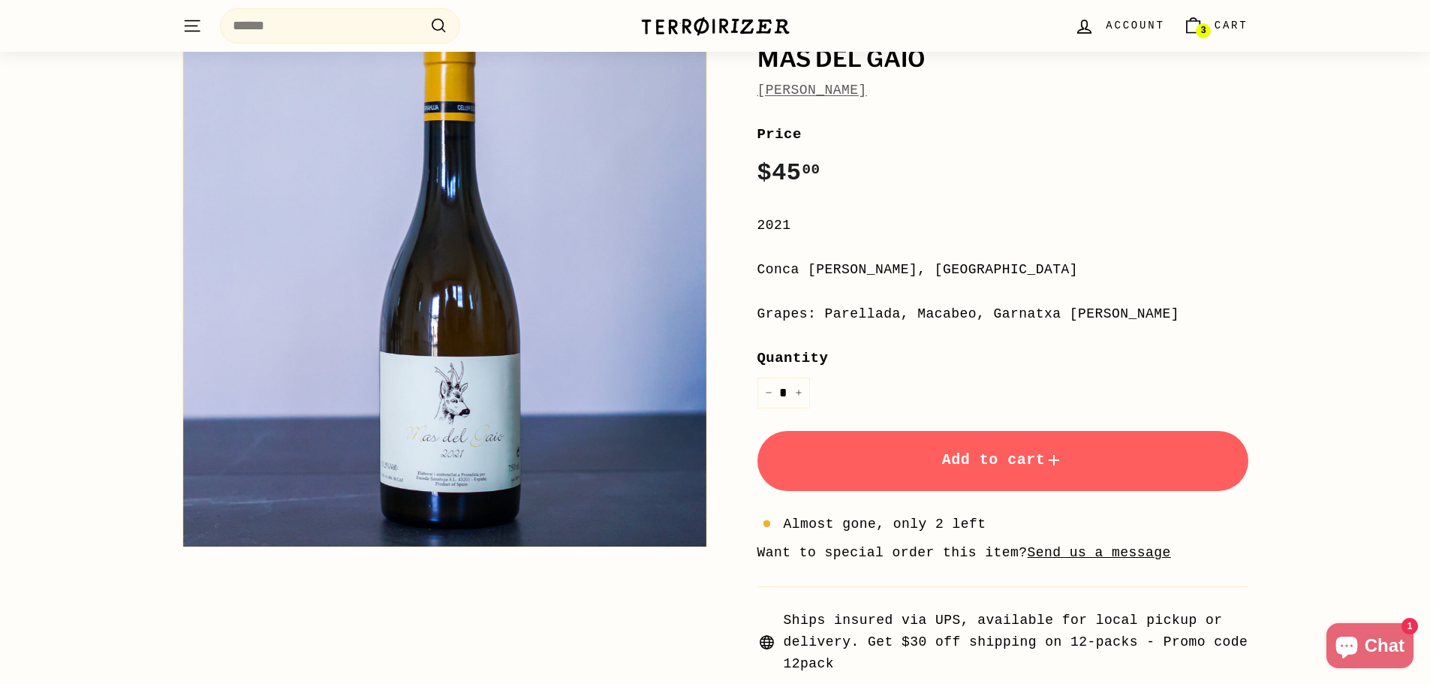
click at [458, 378] on button "Zoom" at bounding box center [444, 284] width 523 height 523
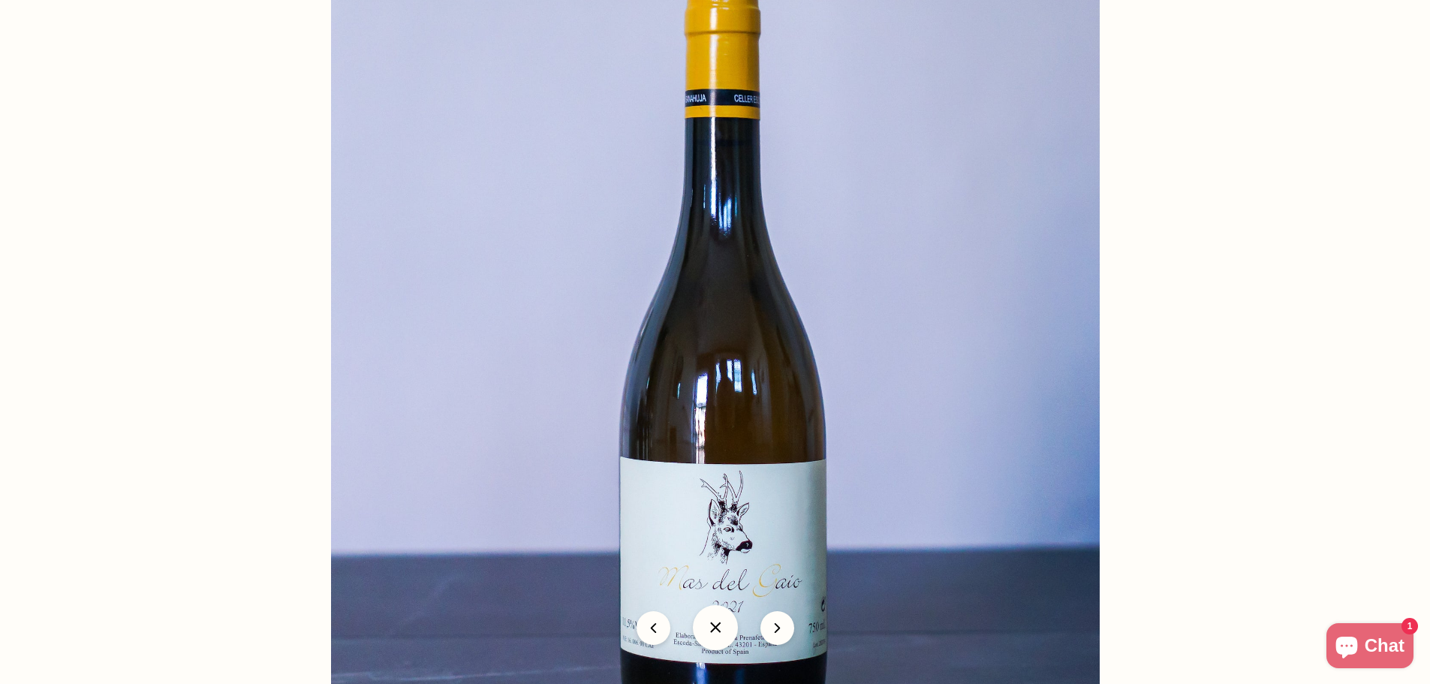
click at [634, 363] on img at bounding box center [715, 358] width 769 height 769
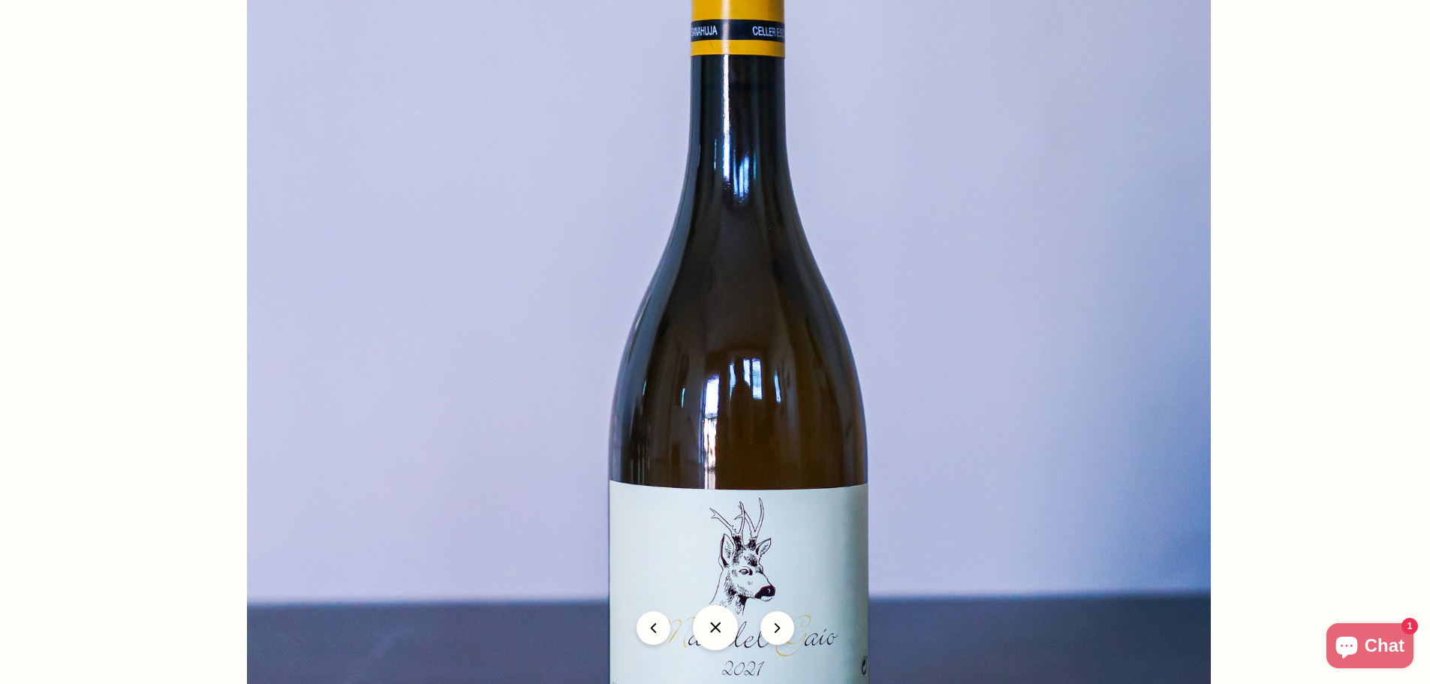
click at [634, 363] on img at bounding box center [729, 357] width 964 height 964
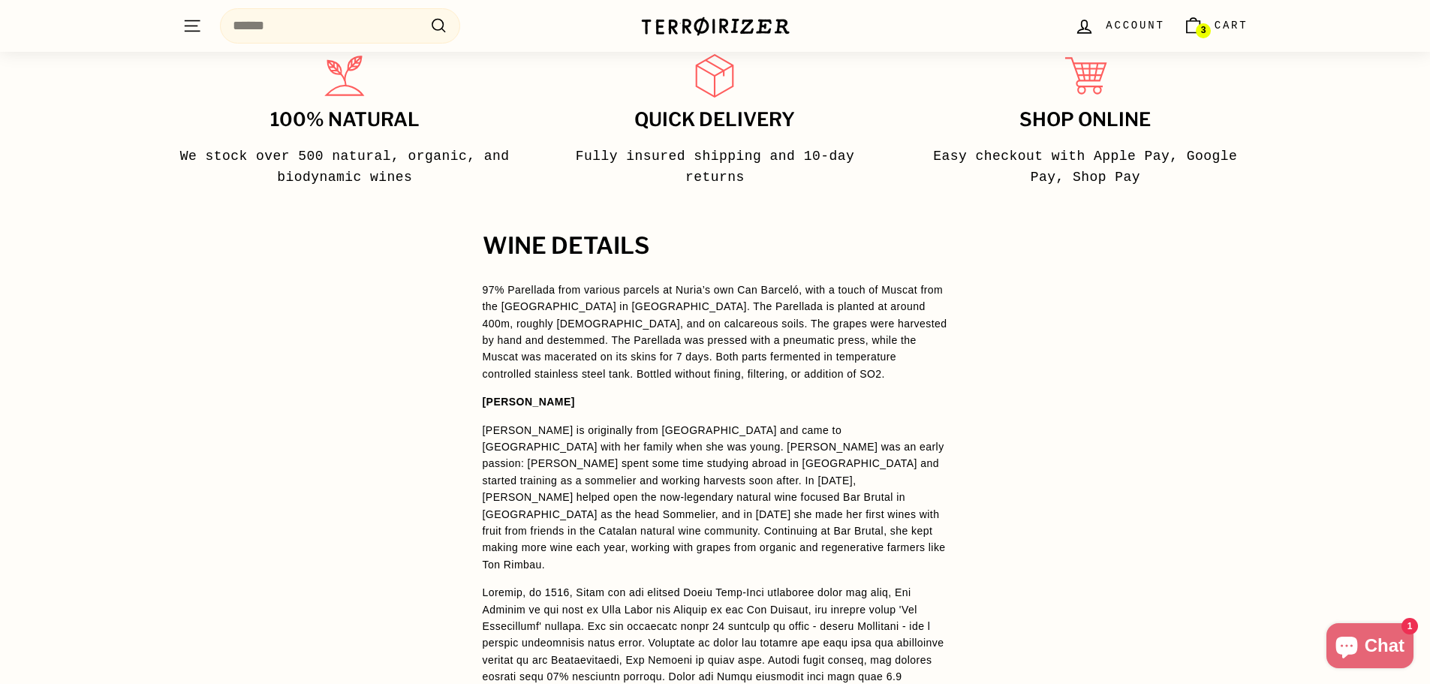
scroll to position [1276, 0]
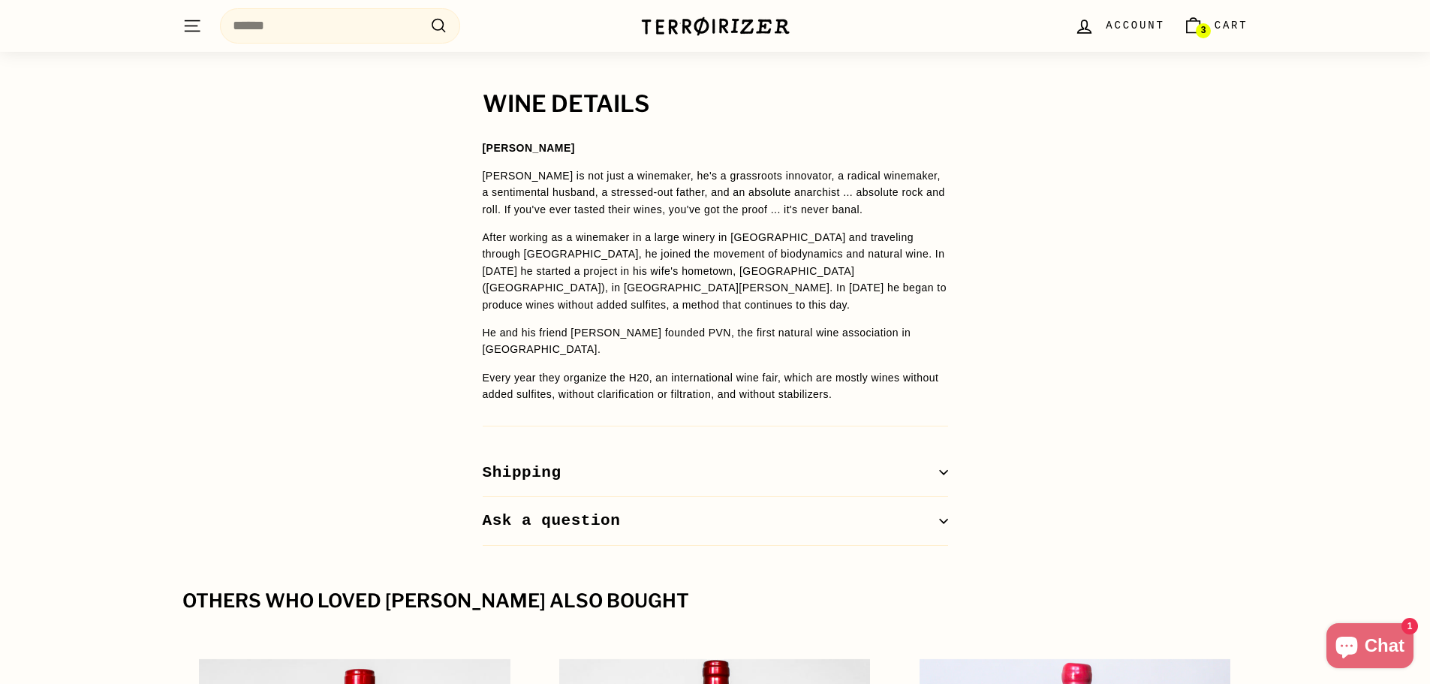
scroll to position [1126, 0]
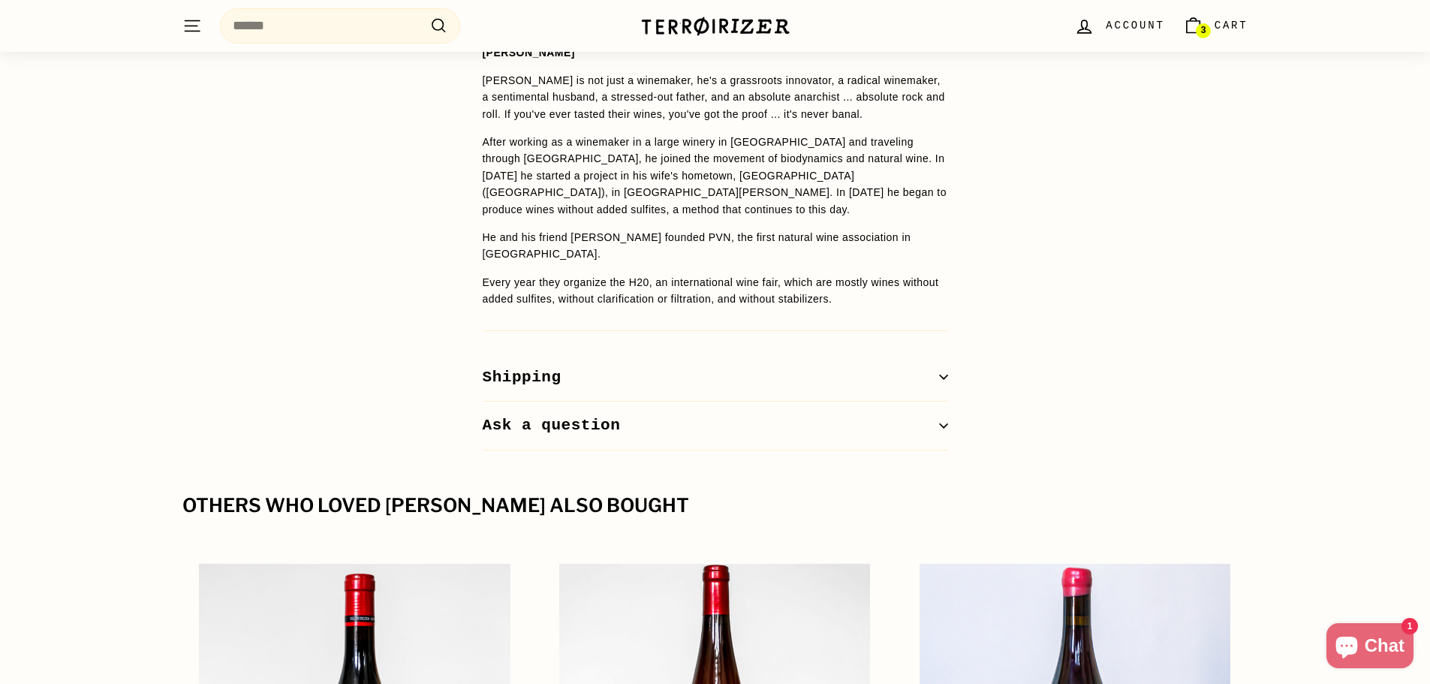
click at [553, 402] on button "Ask a question" at bounding box center [716, 426] width 466 height 49
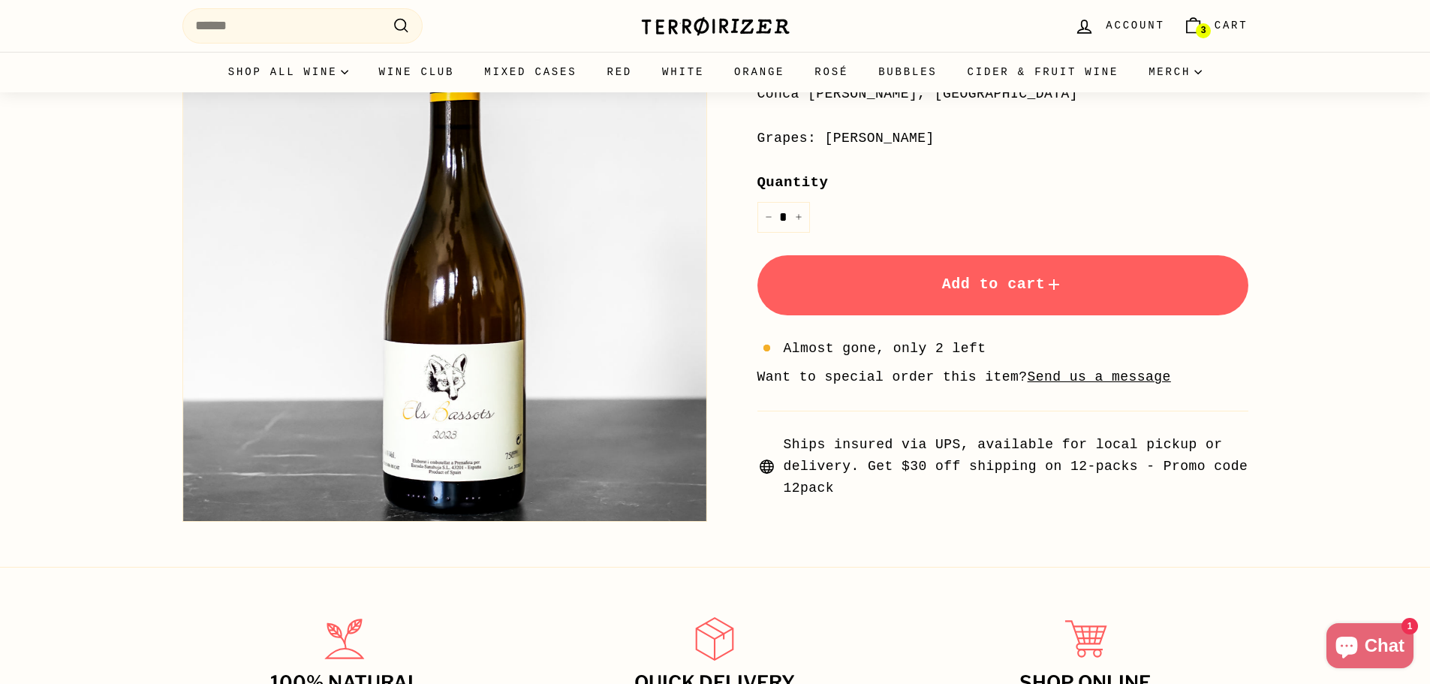
scroll to position [0, 0]
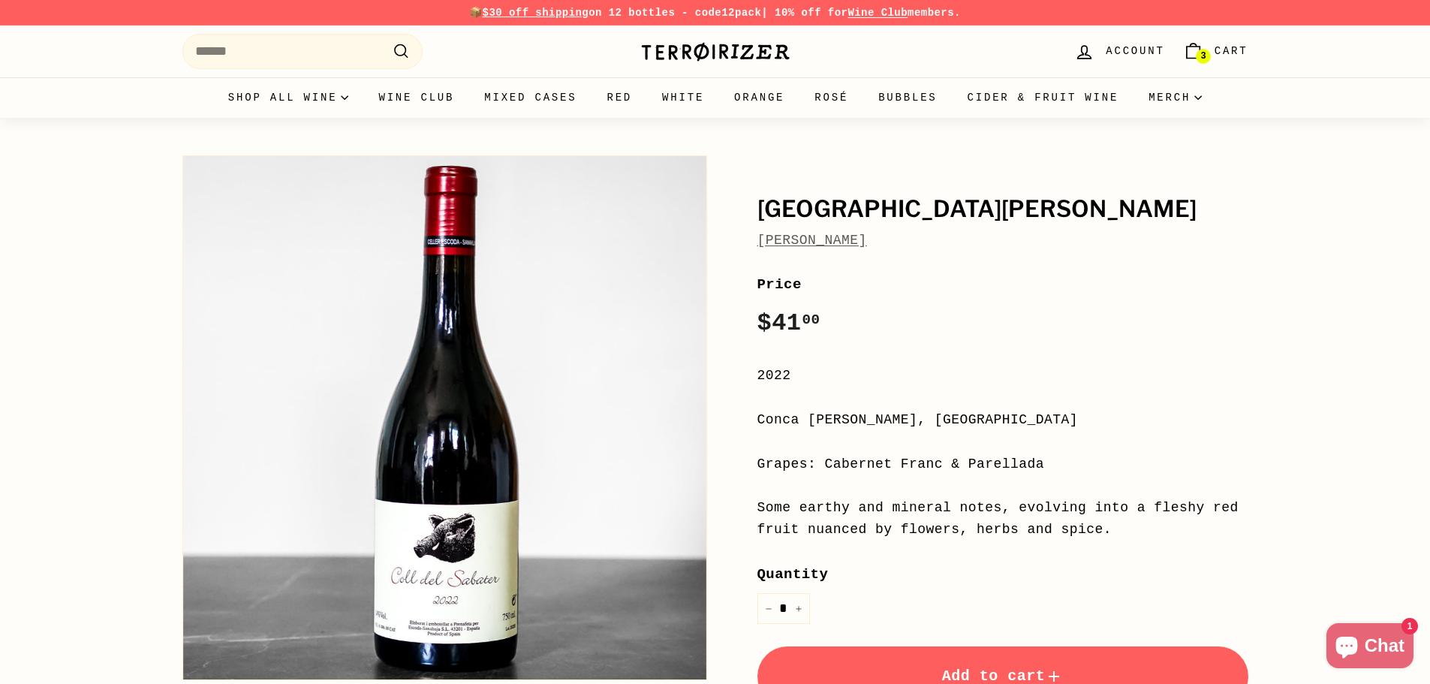
click at [1201, 59] on span "3" at bounding box center [1203, 56] width 5 height 9
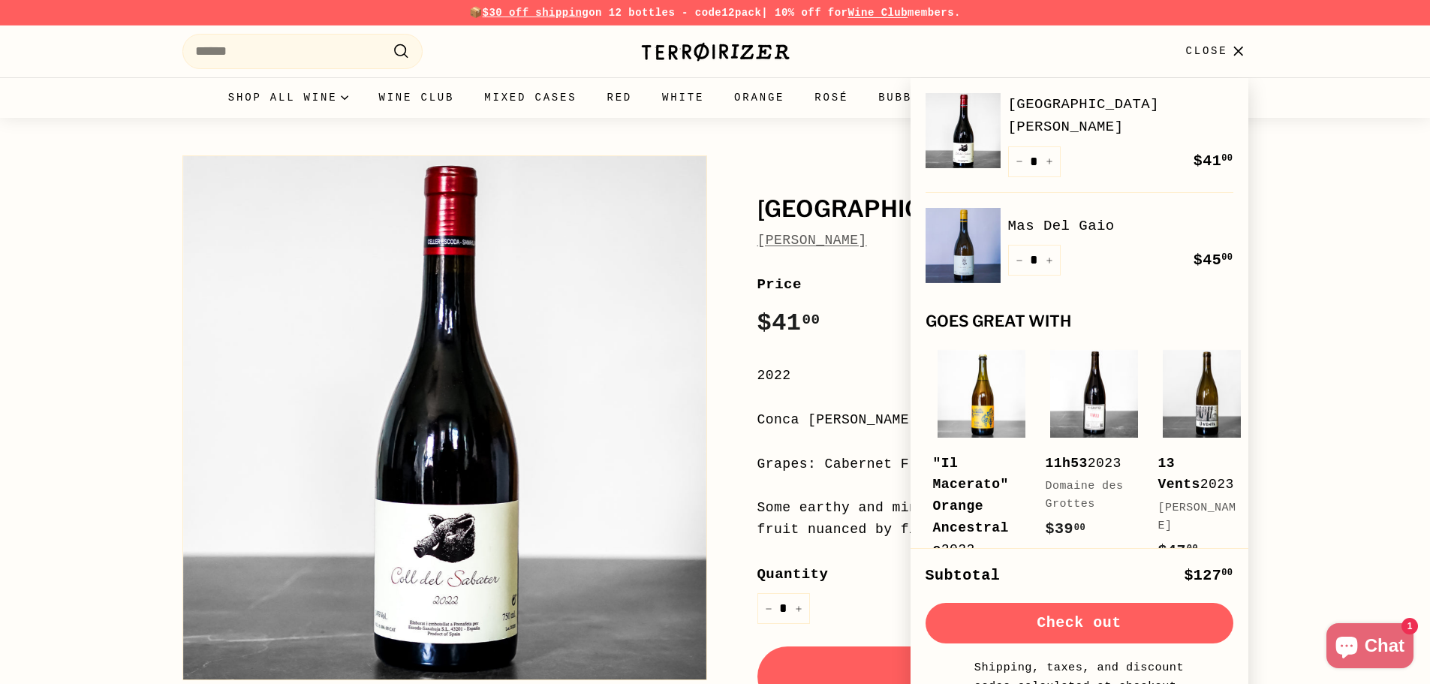
click at [1061, 628] on button "Check out" at bounding box center [1080, 623] width 308 height 41
